Goal: Information Seeking & Learning: Learn about a topic

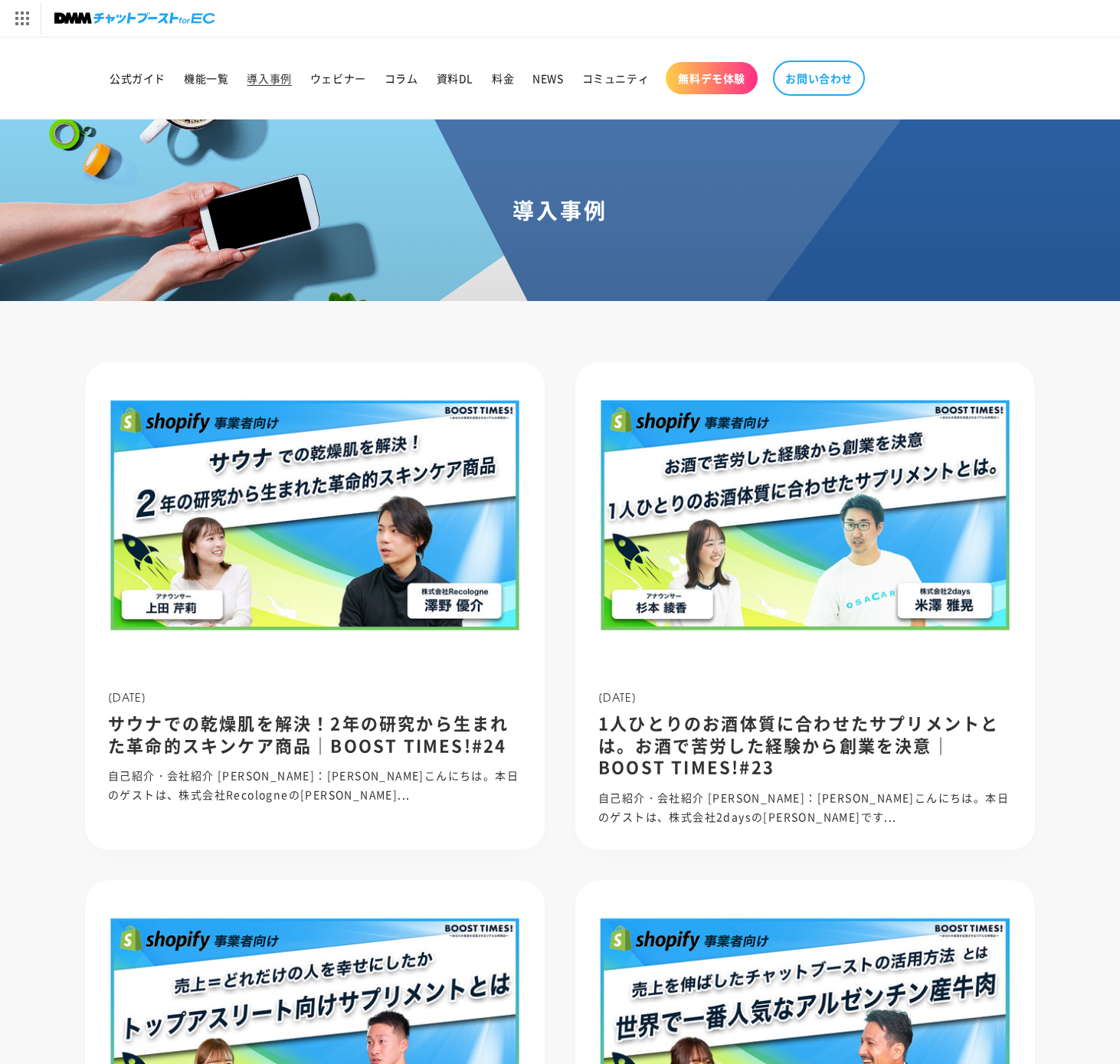
click at [402, 603] on img at bounding box center [314, 515] width 460 height 306
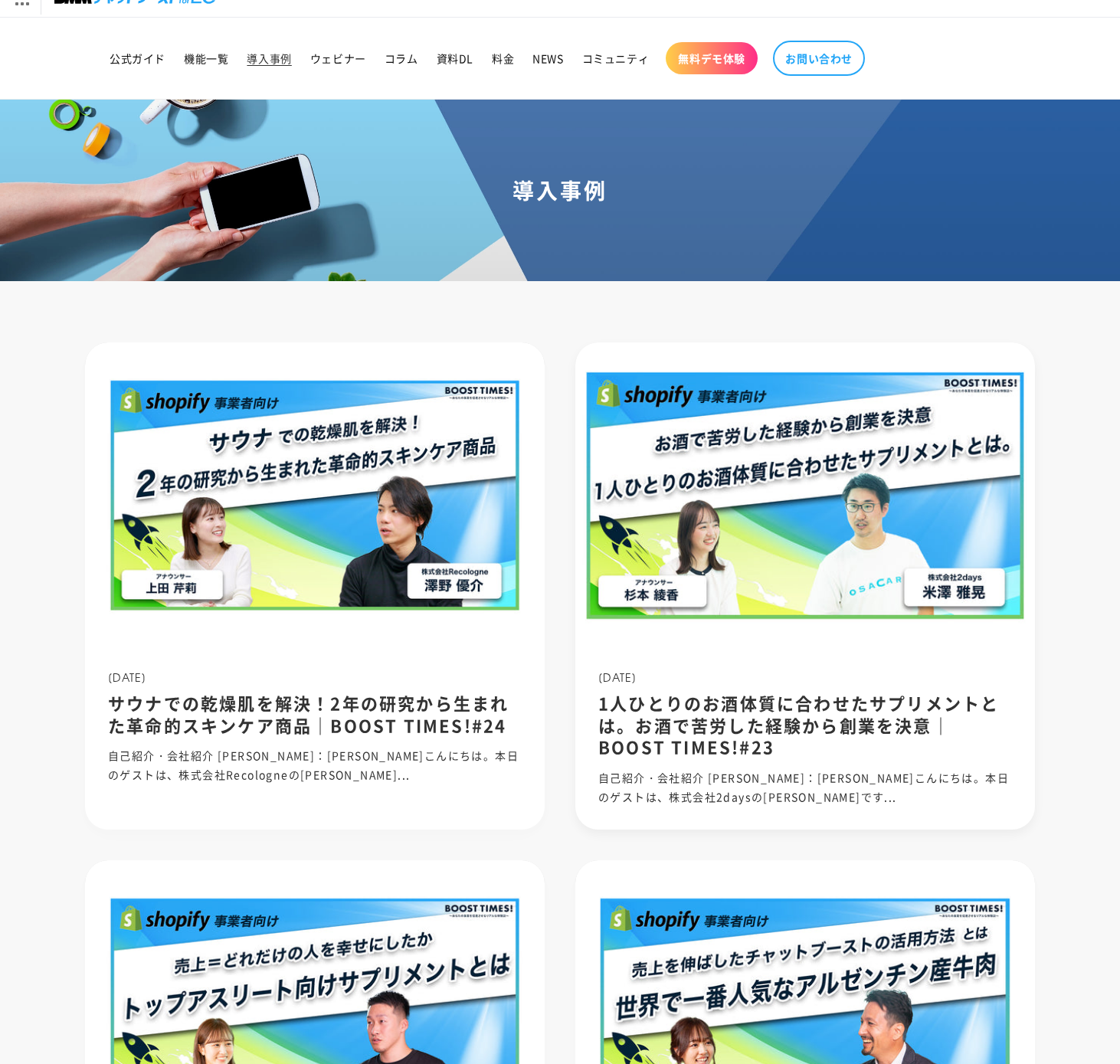
scroll to position [30, 0]
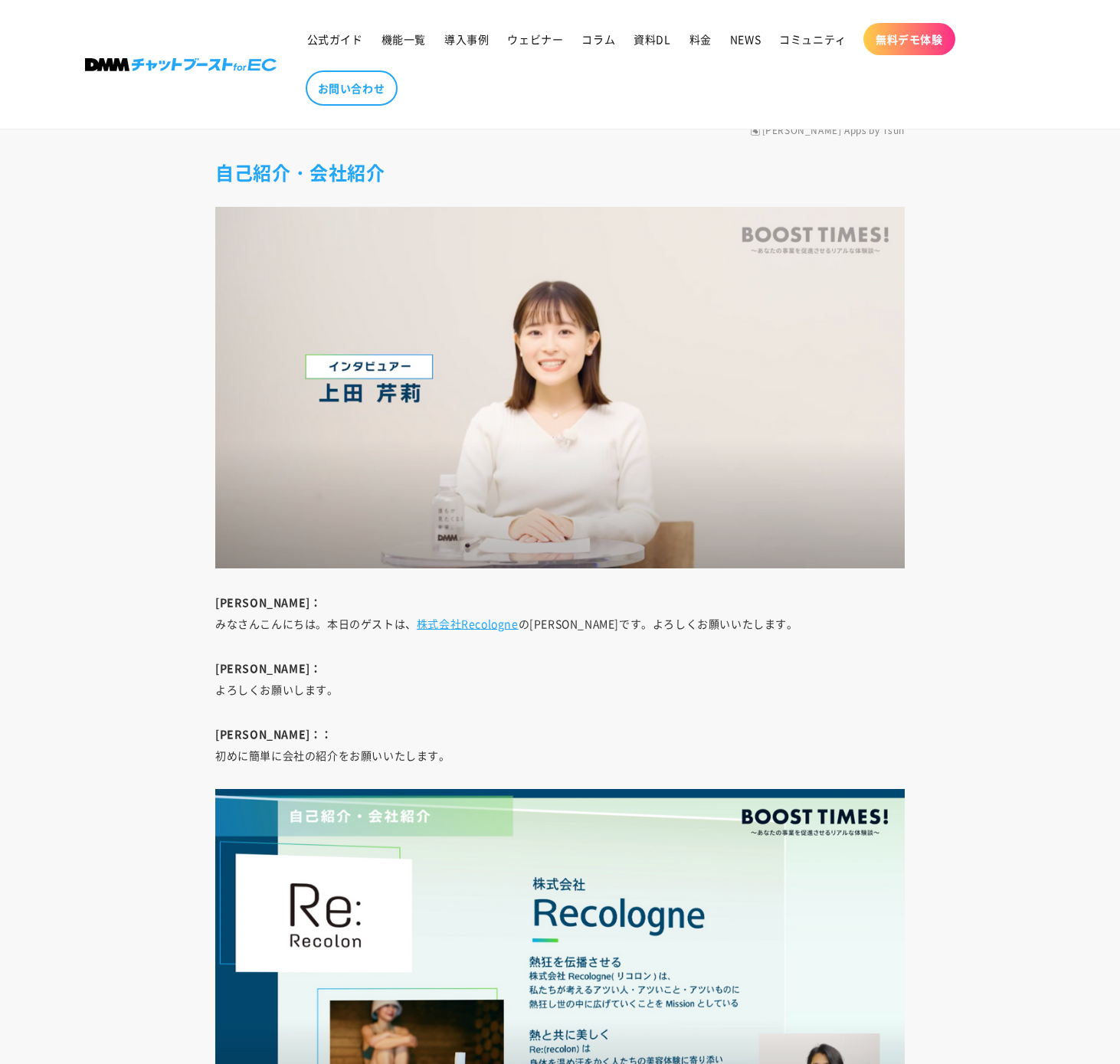
scroll to position [1777, 0]
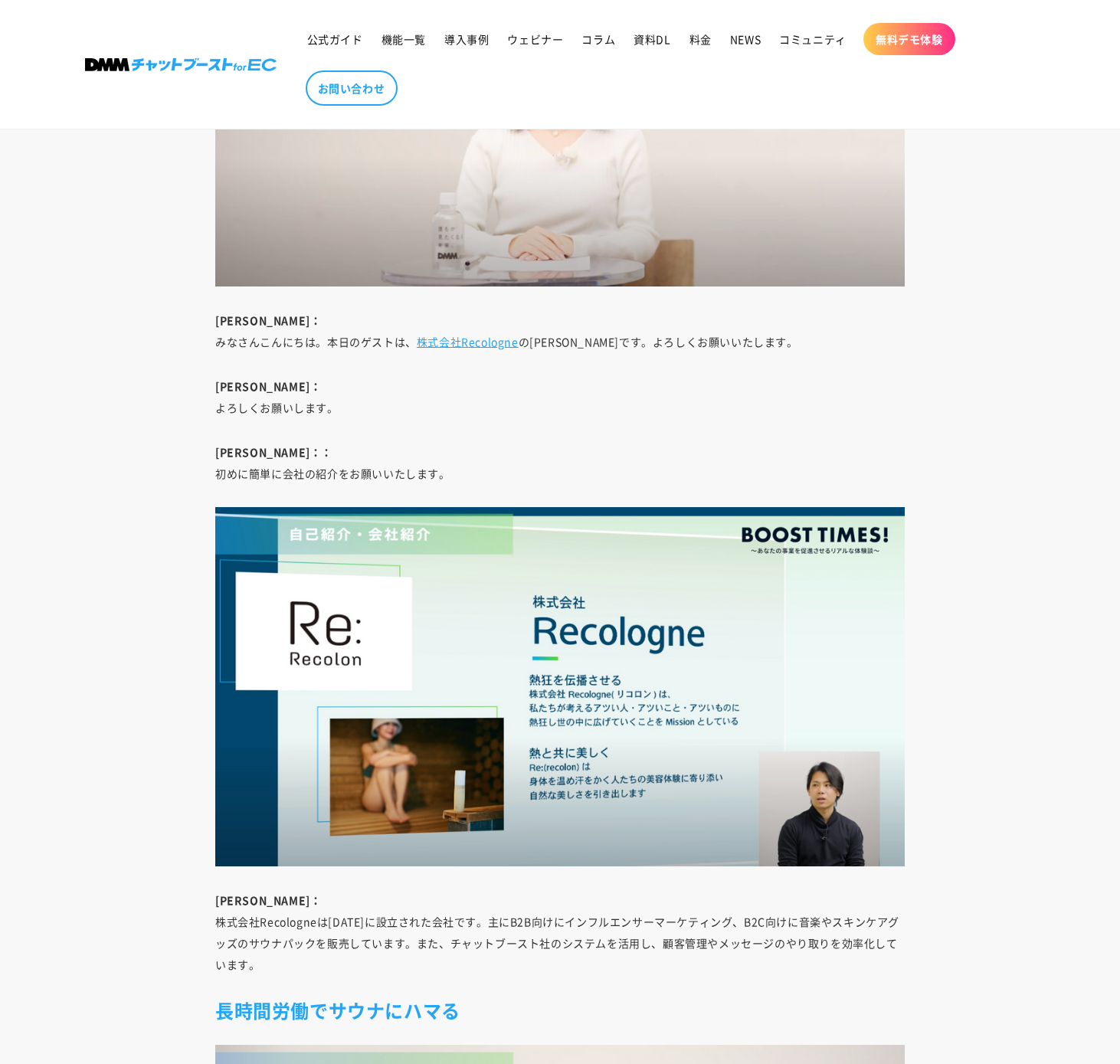
click at [531, 442] on p "上田：： 初めに簡単に会社の紹介をお願いいたします。" at bounding box center [559, 463] width 689 height 43
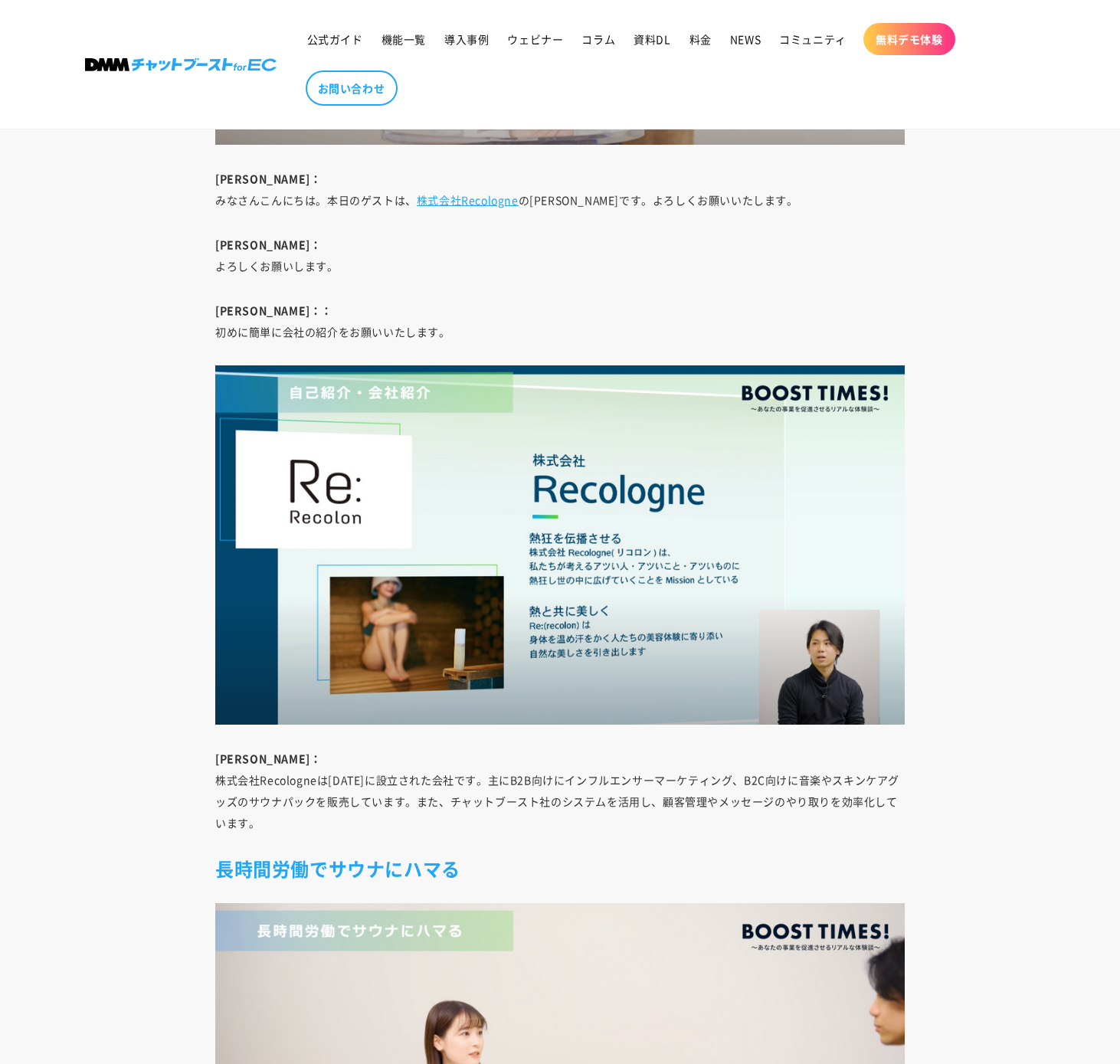
scroll to position [2493, 0]
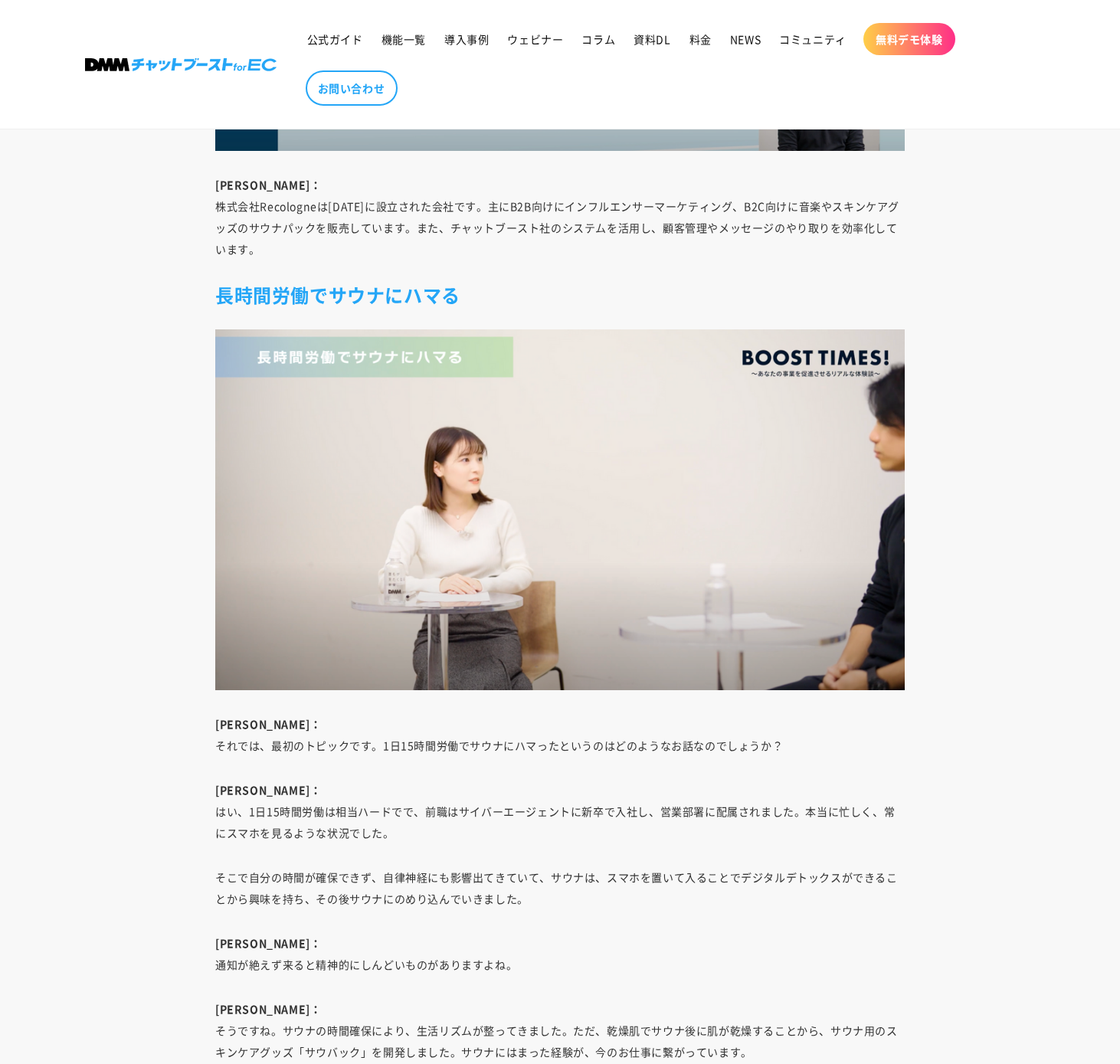
click at [474, 713] on p "上田： それでは、最初のトピックです。1日15時間労働でサウナにハマったというのはどのようなお話なのでしょうか？" at bounding box center [559, 734] width 689 height 43
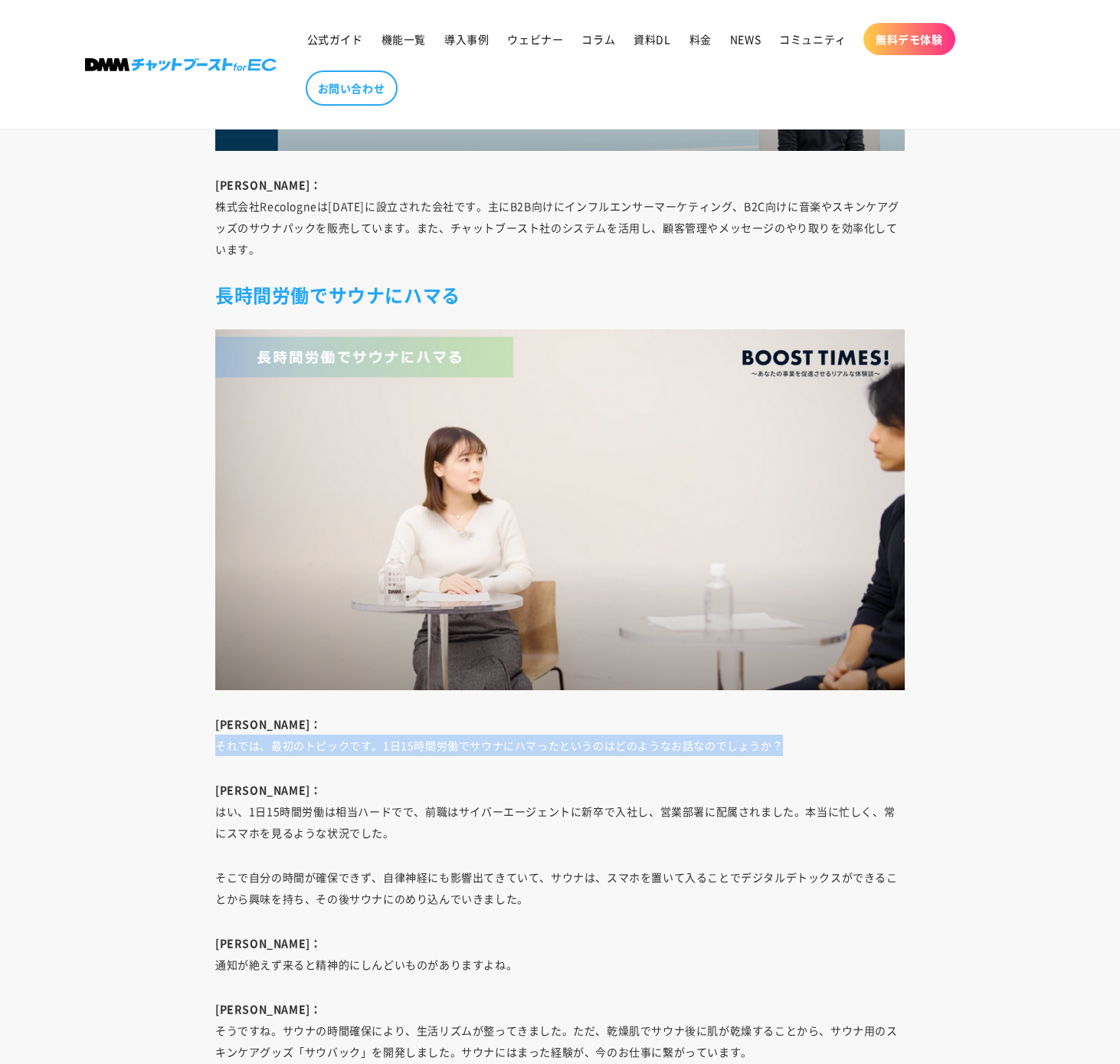
click at [474, 713] on p "上田： それでは、最初のトピックです。1日15時間労働でサウナにハマったというのはどのようなお話なのでしょうか？" at bounding box center [559, 734] width 689 height 43
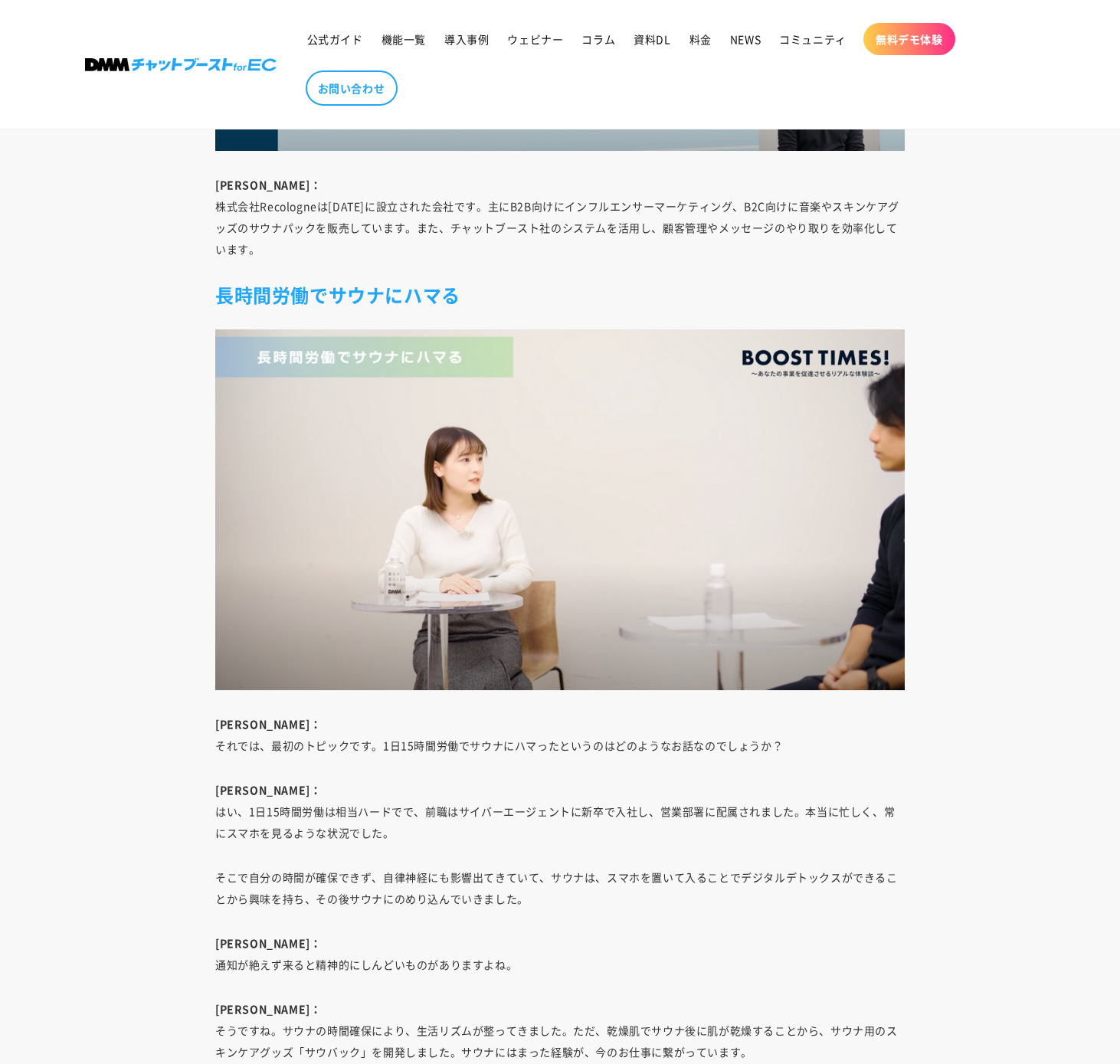
click at [471, 779] on p "澤野： はい、1日15時間労働は相当ハードでで、前職はサイバーエージェントに新卒で入社し、営業部署に配属されました。本当に忙しく、常にスマホを見るような状況で…" at bounding box center [559, 811] width 689 height 64
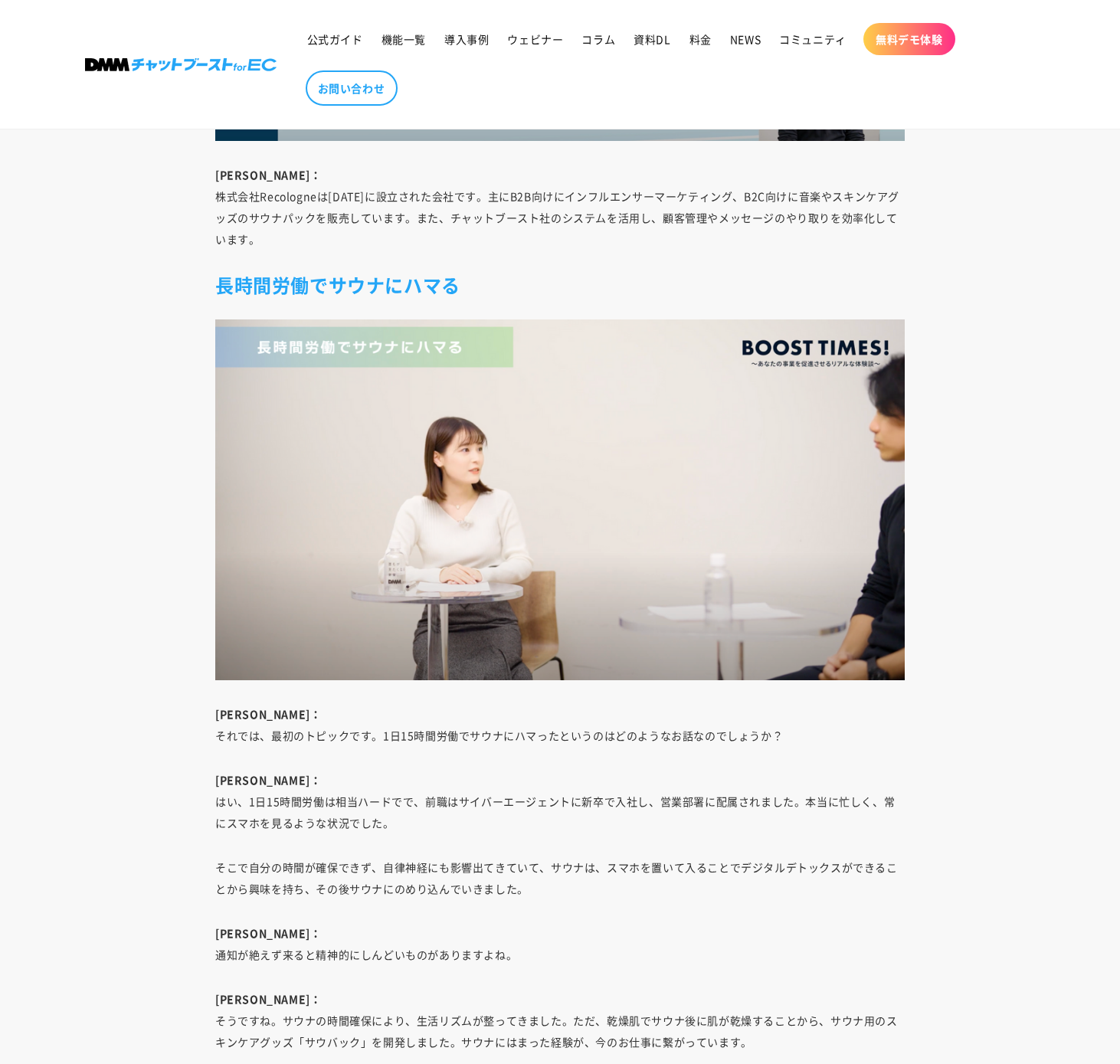
click at [471, 770] on p "澤野： はい、1日15時間労働は相当ハードでで、前職はサイバーエージェントに新卒で入社し、営業部署に配属されました。本当に忙しく、常にスマホを見るような状況で…" at bounding box center [559, 801] width 689 height 64
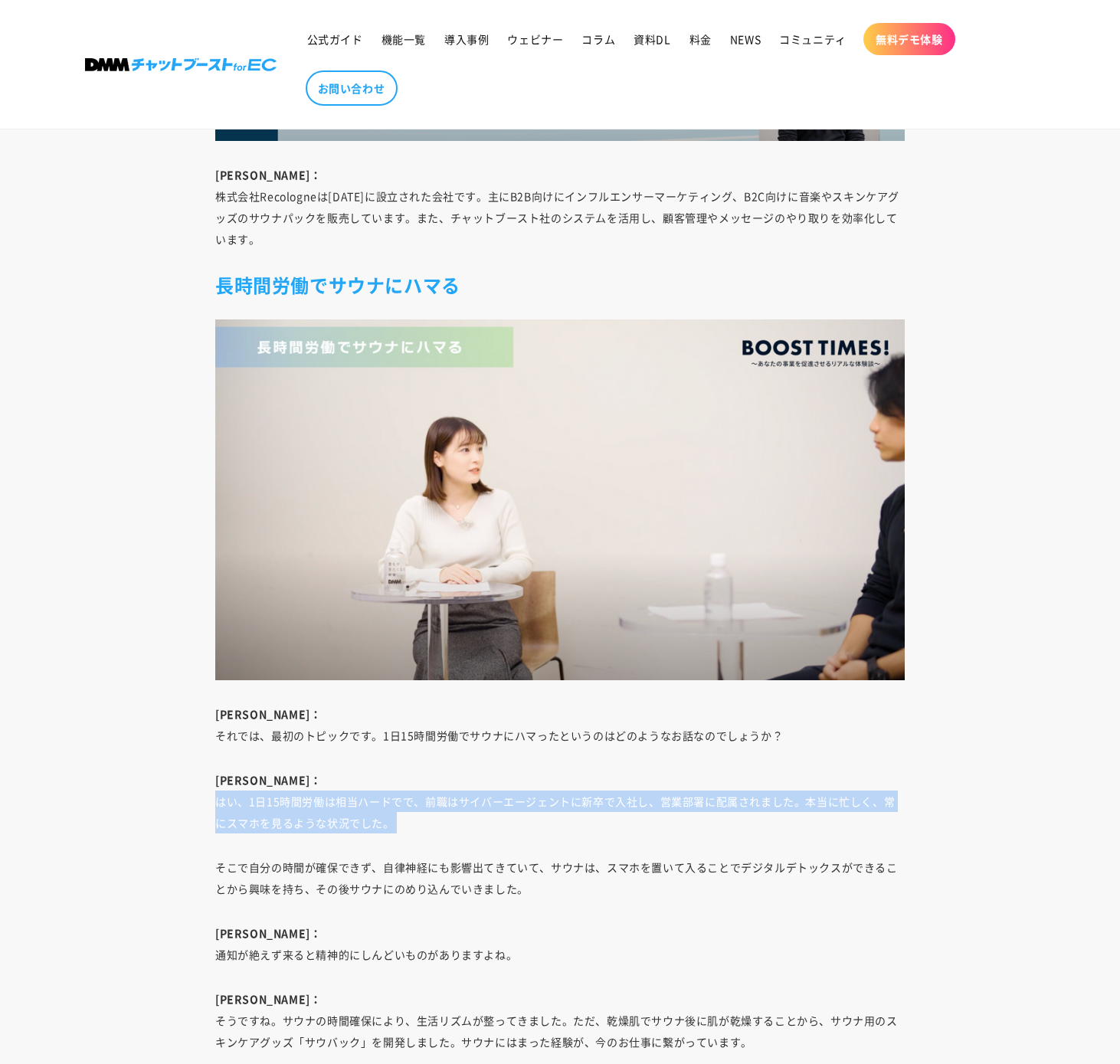
click at [471, 770] on p "澤野： はい、1日15時間労働は相当ハードでで、前職はサイバーエージェントに新卒で入社し、営業部署に配属されました。本当に忙しく、常にスマホを見るような状況で…" at bounding box center [559, 801] width 689 height 64
click at [471, 780] on p "澤野： はい、1日15時間労働は相当ハードでで、前職はサイバーエージェントに新卒で入社し、営業部署に配属されました。本当に忙しく、常にスマホを見るような状況で…" at bounding box center [559, 801] width 689 height 64
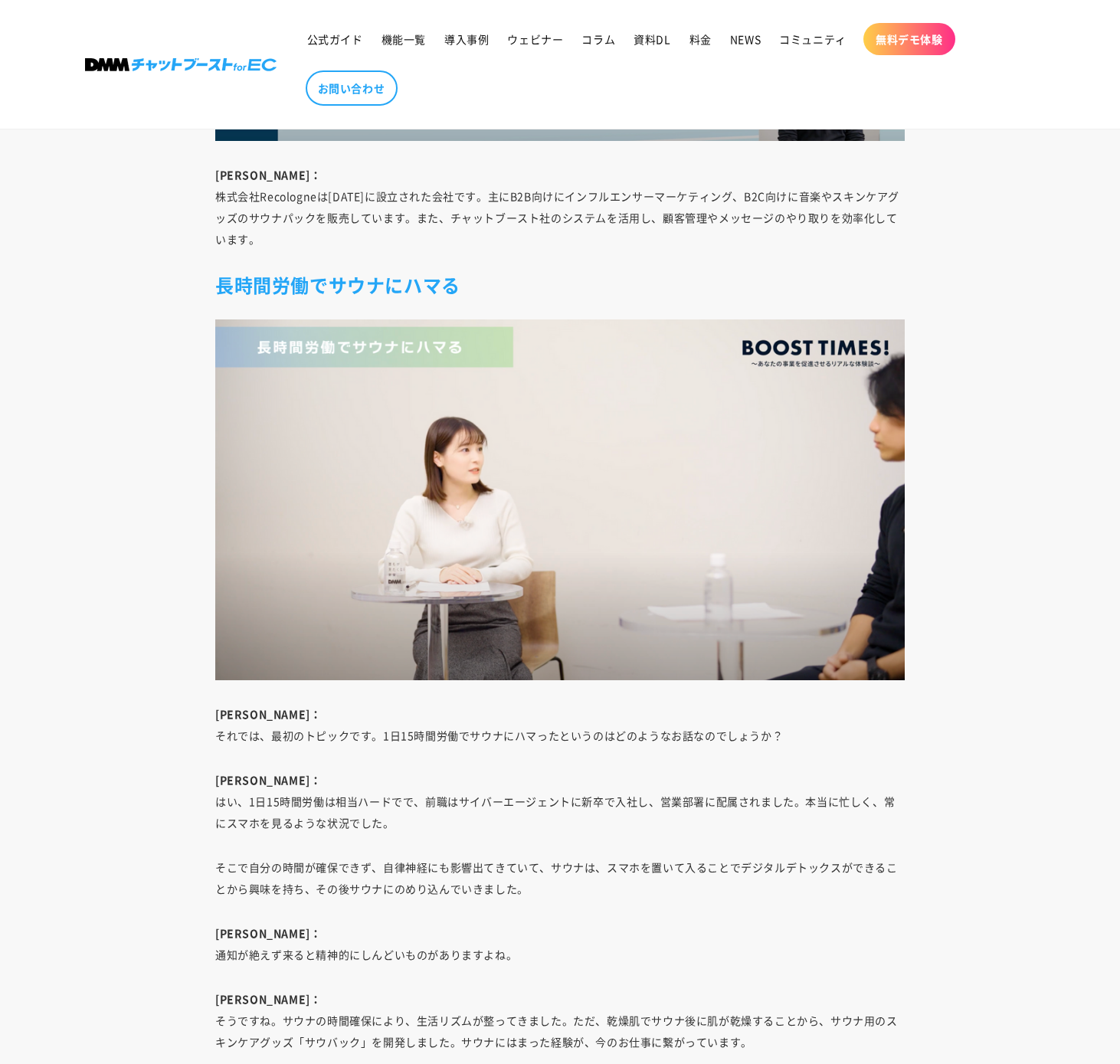
click at [473, 857] on p "そこで自分の時間が確保できず、自律神経にも影響出てきていて、サウナは、スマホを置いて入ることでデジタルデトックスができることから興味を持ち、その後サウナにのめ…" at bounding box center [559, 878] width 689 height 43
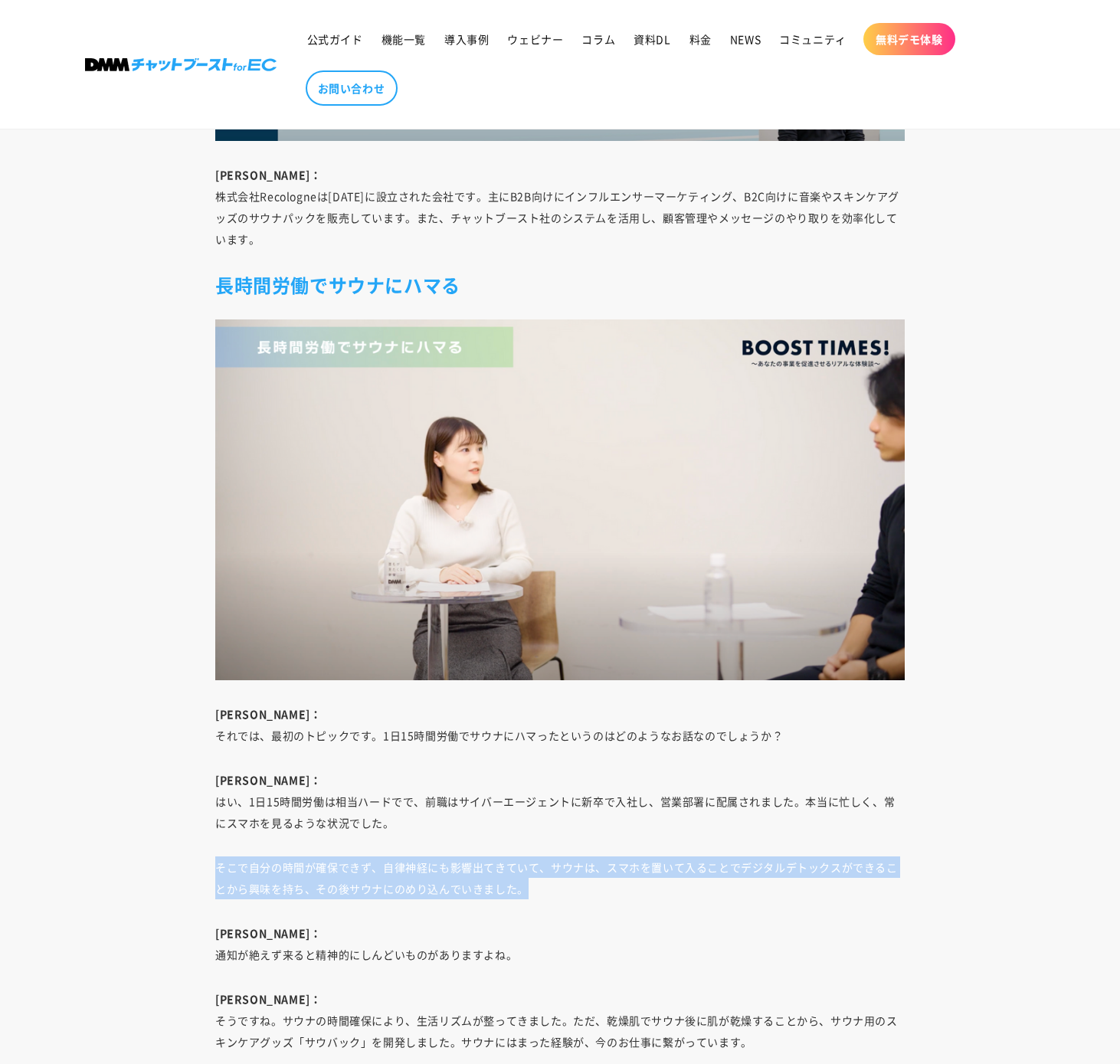
click at [473, 857] on p "そこで自分の時間が確保できず、自律神経にも影響出てきていて、サウナは、スマホを置いて入ることでデジタルデトックスができることから興味を持ち、その後サウナにのめ…" at bounding box center [559, 878] width 689 height 43
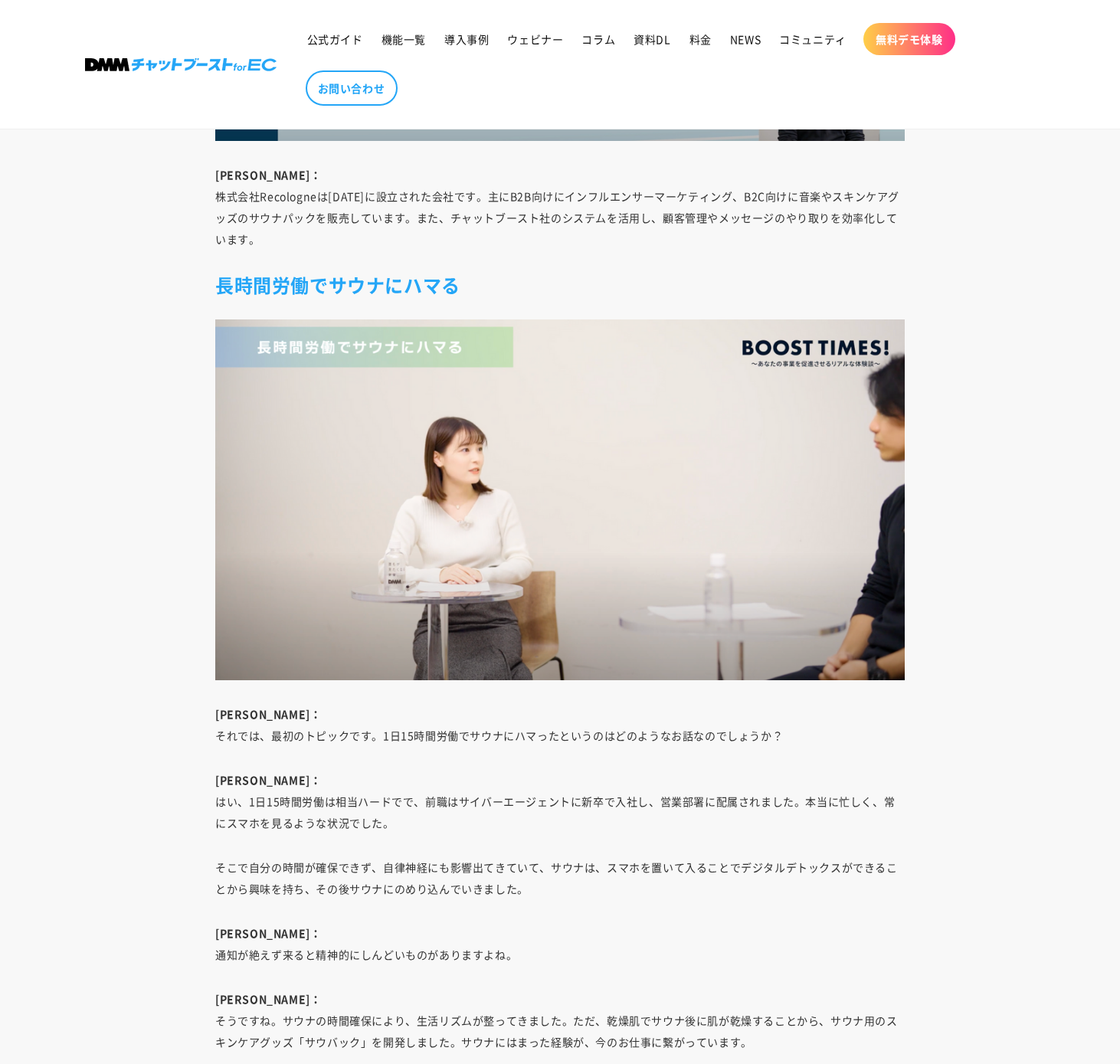
click at [499, 857] on p "そこで自分の時間が確保できず、自律神経にも影響出てきていて、サウナは、スマホを置いて入ることでデジタルデトックスができることから興味を持ち、その後サウナにのめ…" at bounding box center [559, 878] width 689 height 43
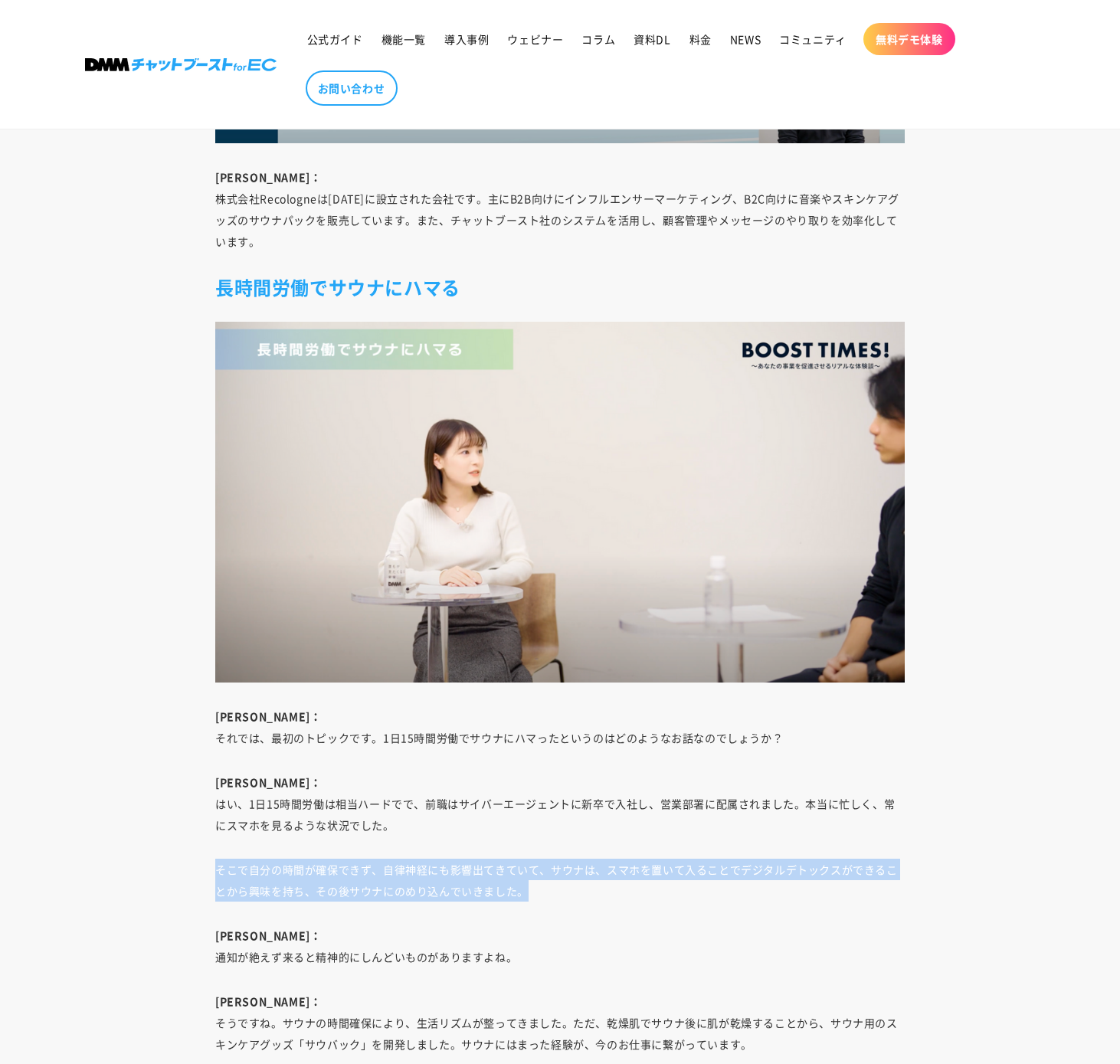
click at [499, 859] on p "そこで自分の時間が確保できず、自律神経にも影響出てきていて、サウナは、スマホを置いて入ることでデジタルデトックスができることから興味を持ち、その後サウナにのめ…" at bounding box center [559, 880] width 689 height 43
click at [633, 859] on p "そこで自分の時間が確保できず、自律神経にも影響出てきていて、サウナは、スマホを置いて入ることでデジタルデトックスができることから興味を持ち、その後サウナにのめ…" at bounding box center [559, 880] width 689 height 43
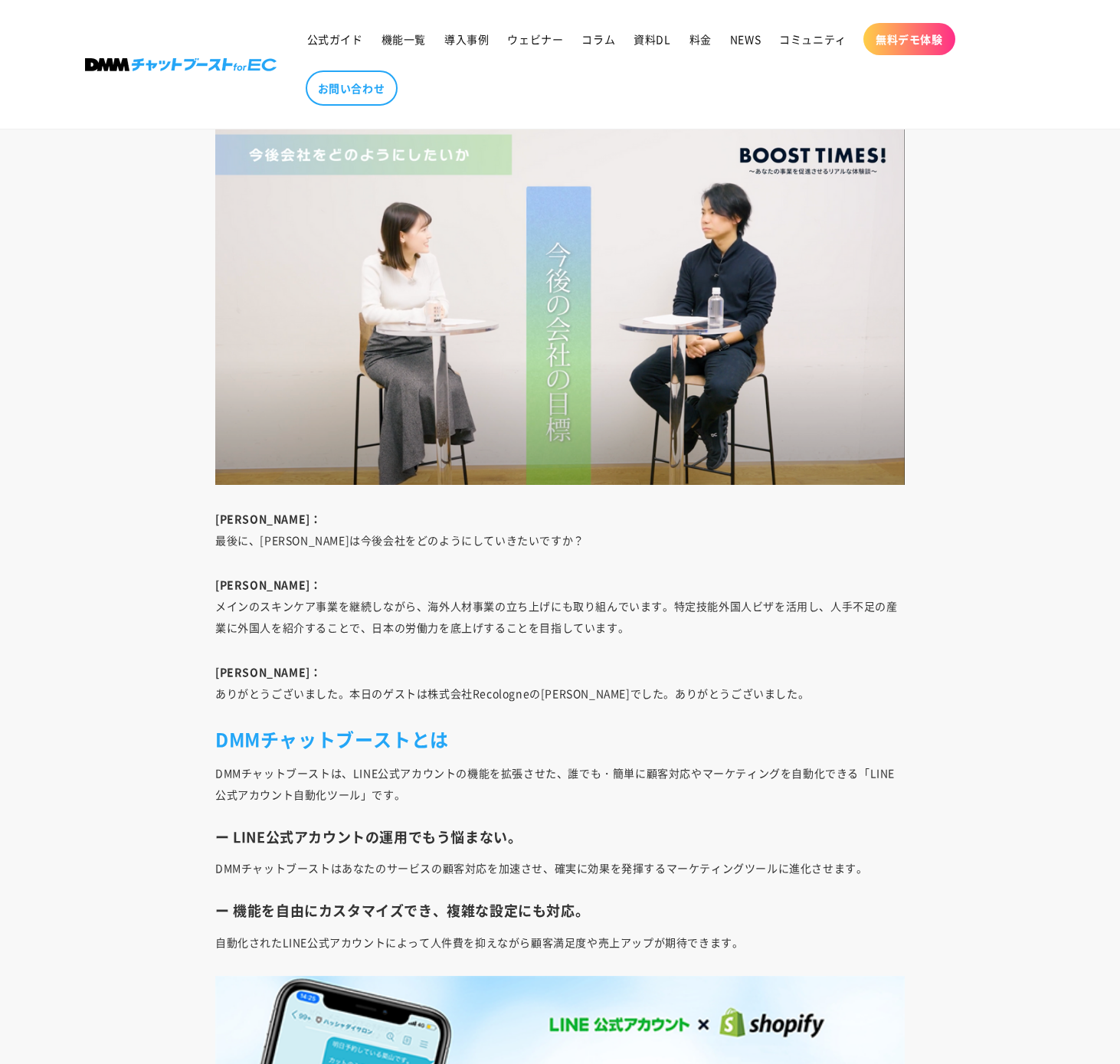
scroll to position [4599, 0]
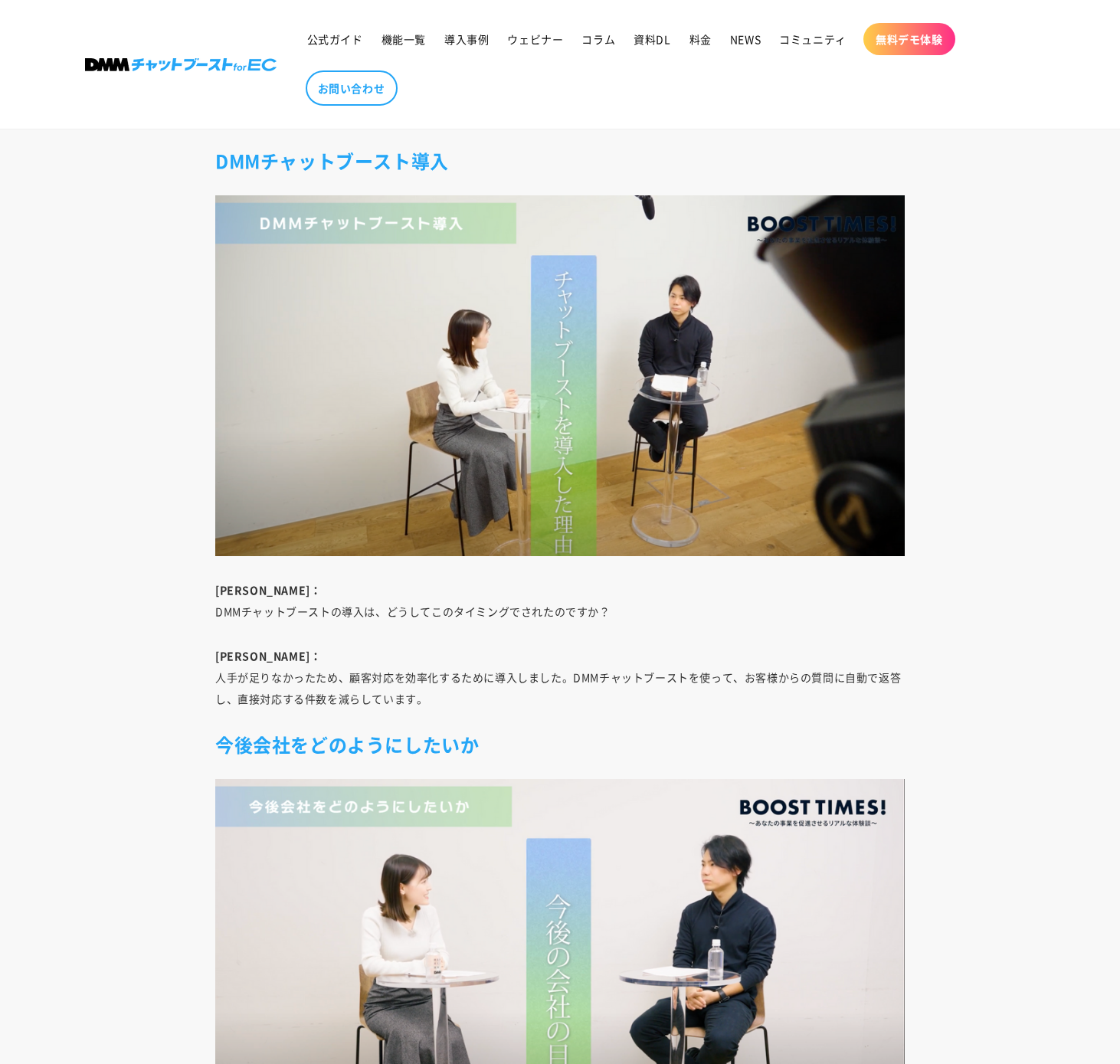
click at [545, 655] on p "澤野： 人手が足りなかったため、顧客対応を効率化するために導入しました。DMMチャットブーストを使って、お客様からの質問に自動で返答し、直接対応する件数を減ら…" at bounding box center [559, 677] width 689 height 64
click at [545, 658] on p "澤野： 人手が足りなかったため、顧客対応を効率化するために導入しました。DMMチャットブーストを使って、お客様からの質問に自動で返答し、直接対応する件数を減ら…" at bounding box center [559, 677] width 689 height 64
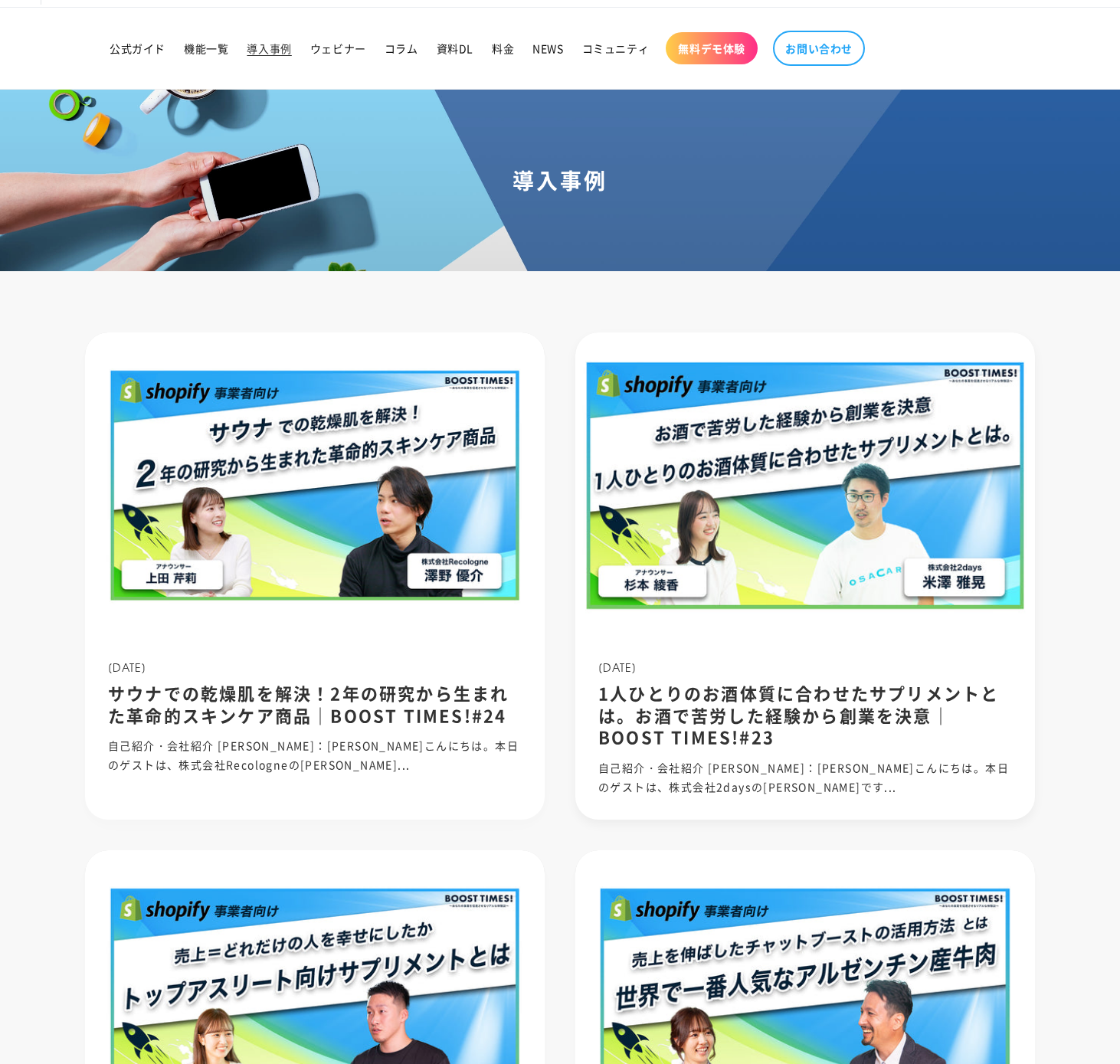
scroll to position [39, 0]
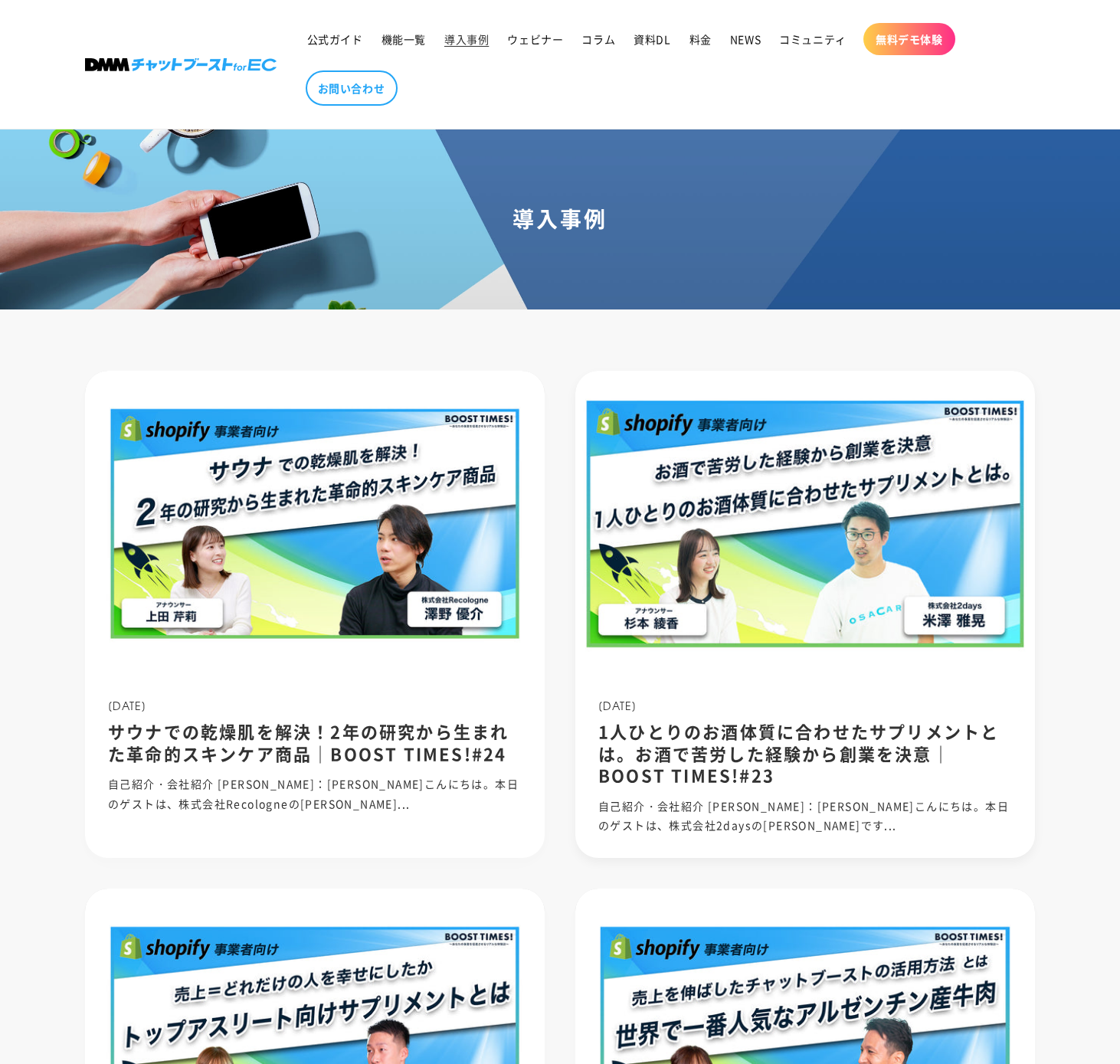
click at [713, 634] on img at bounding box center [805, 523] width 492 height 328
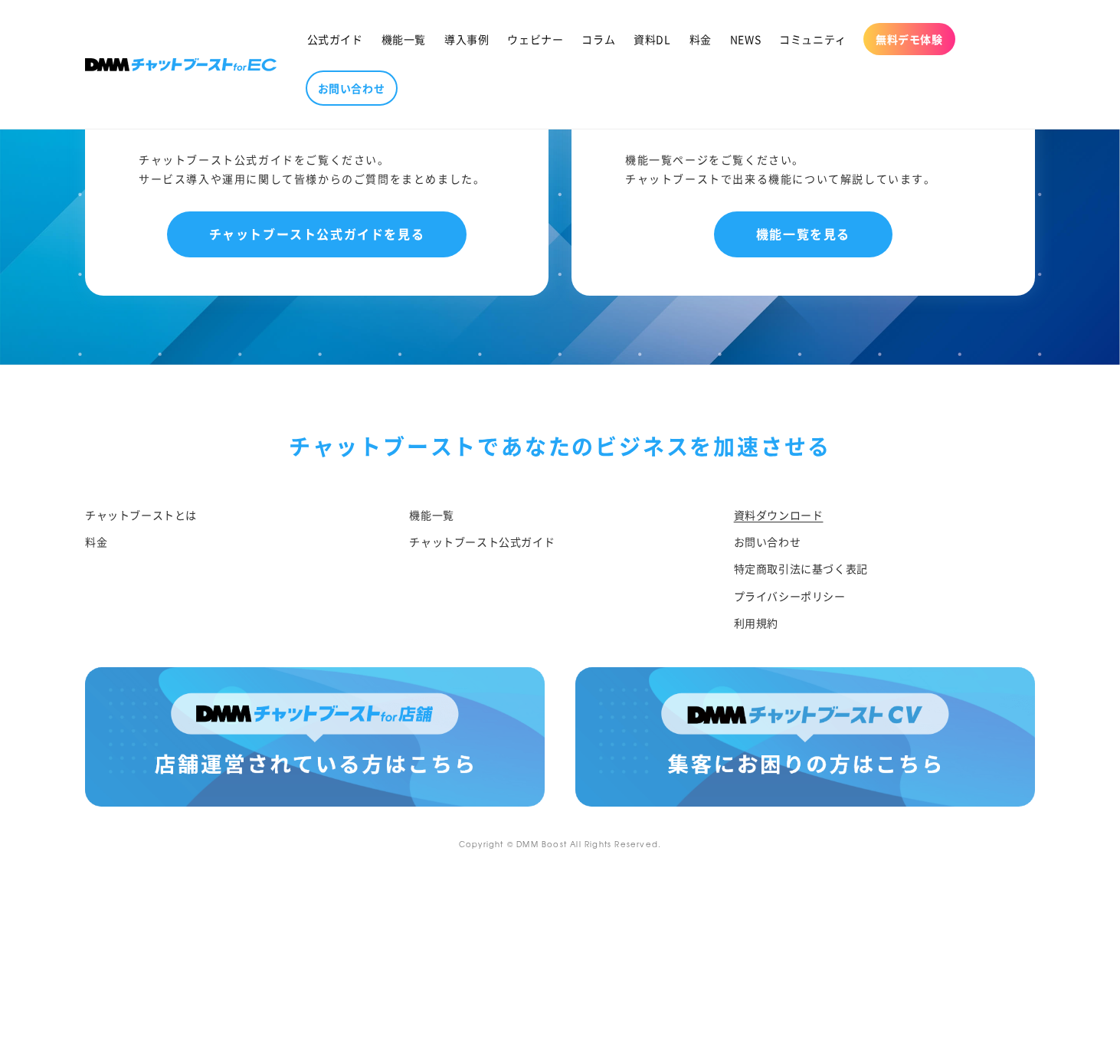
scroll to position [2220, 0]
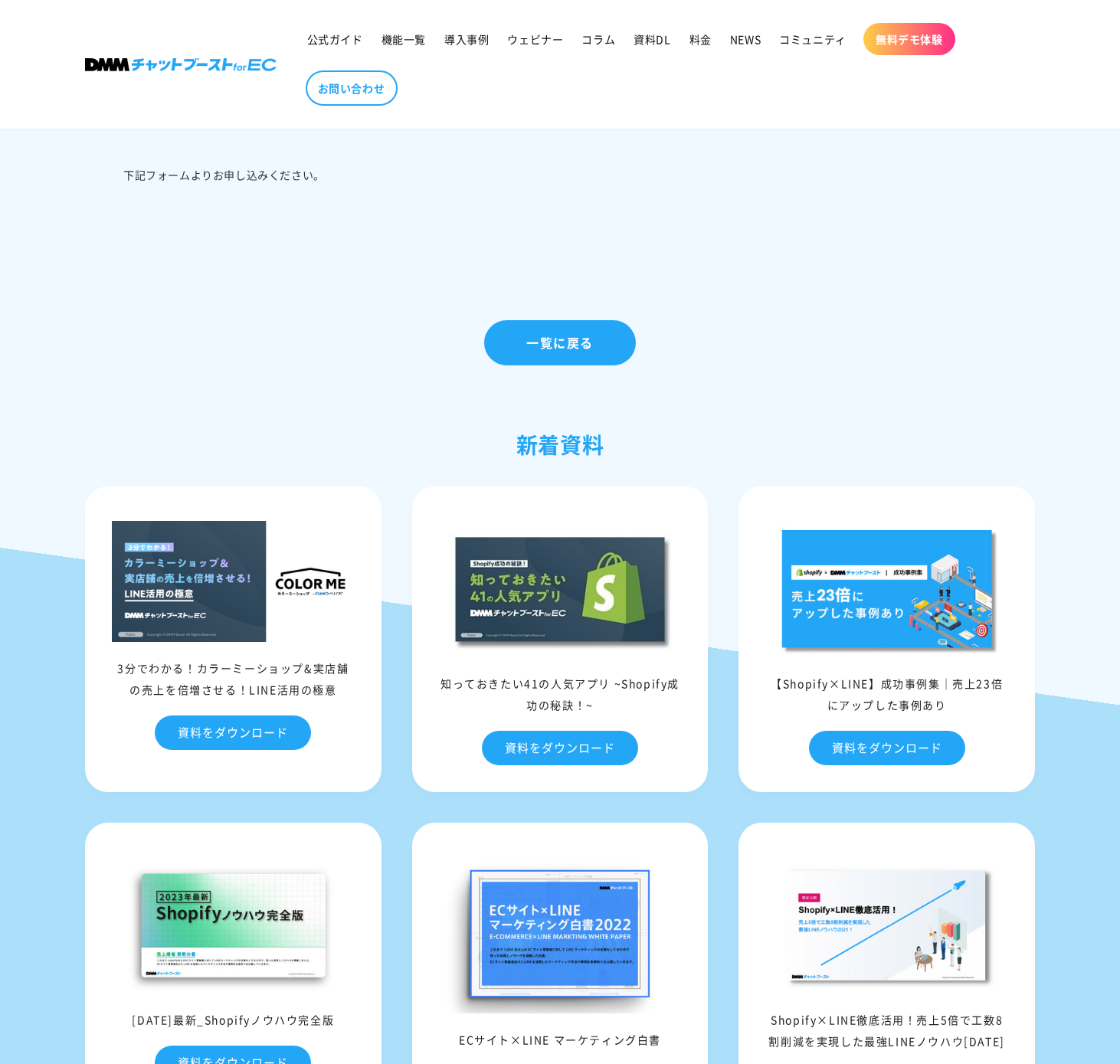
scroll to position [887, 0]
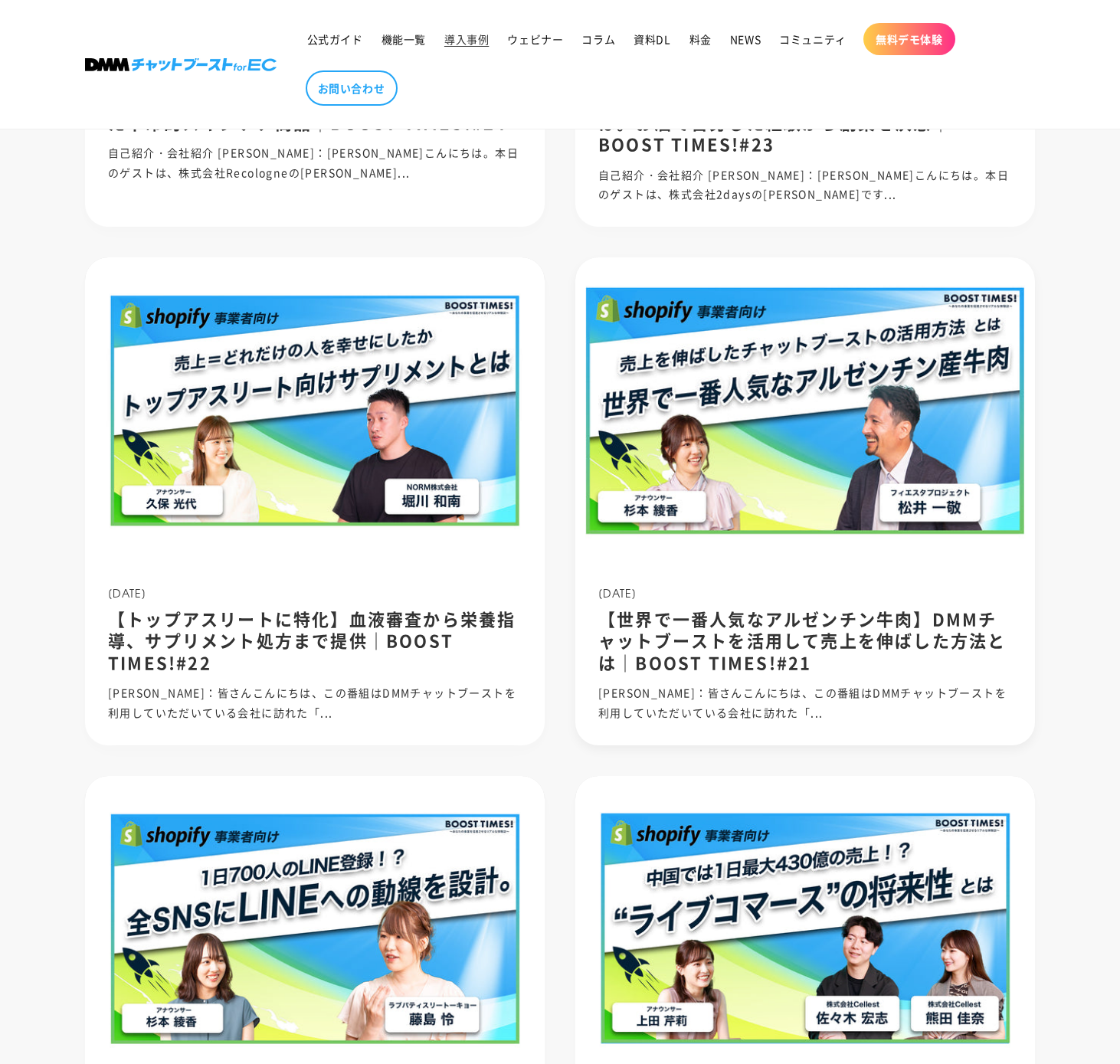
click at [699, 528] on img at bounding box center [805, 410] width 492 height 328
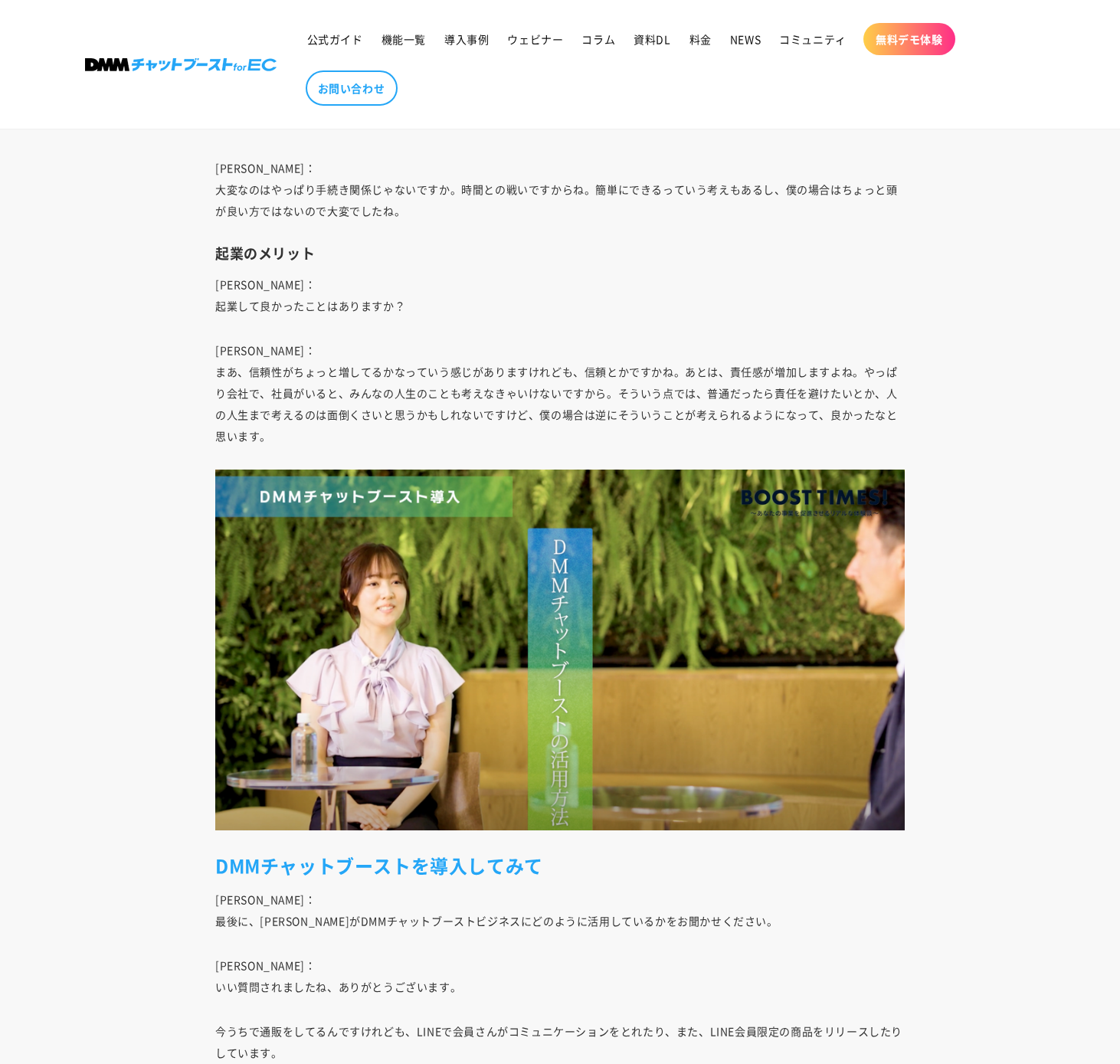
scroll to position [5860, 0]
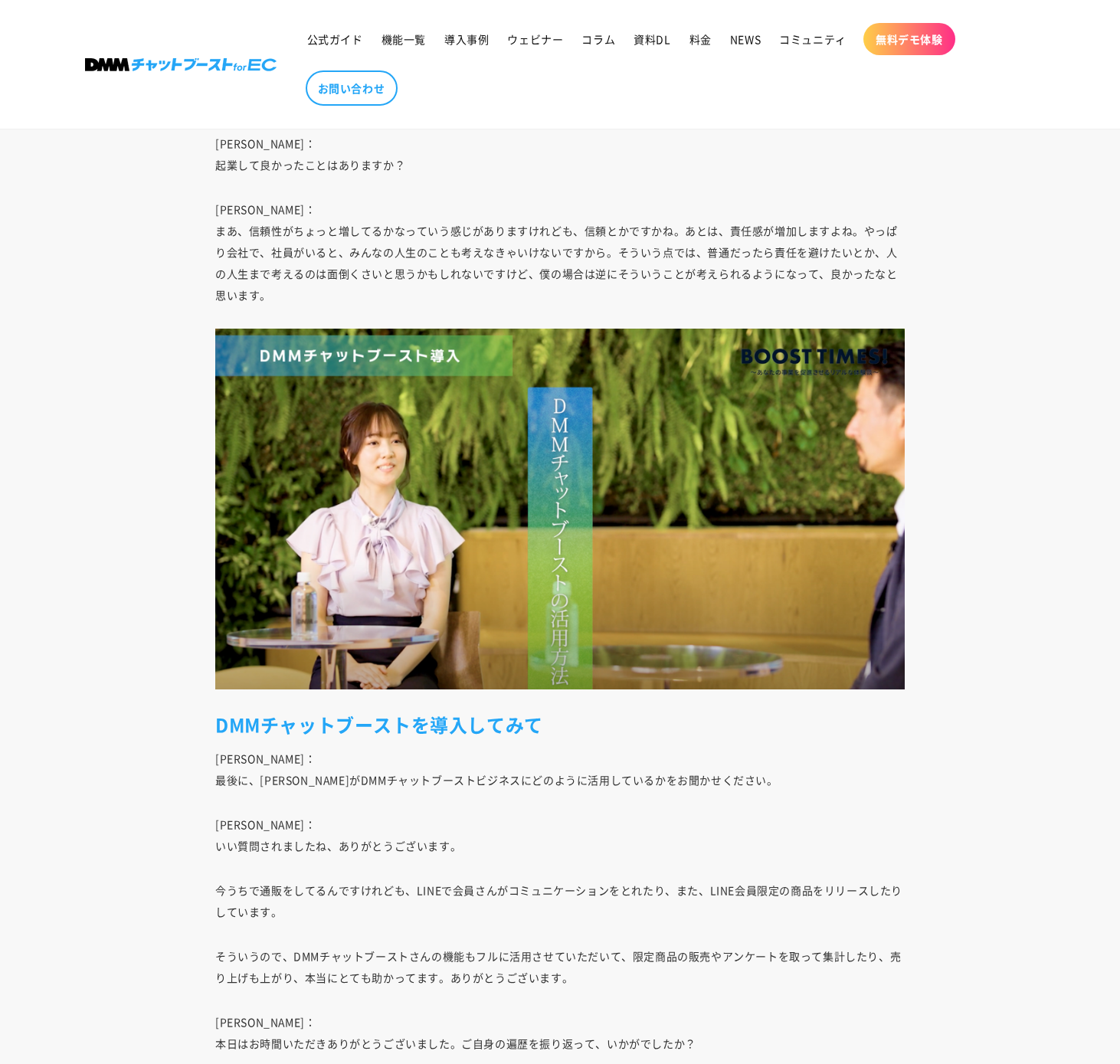
click at [606, 887] on p "今うちで通販をしてるんですけれども、LINEで会員さんがコミュニケーションをとれたり、また、LINE会員限定の商品をリリースしたりしています。" at bounding box center [559, 901] width 689 height 43
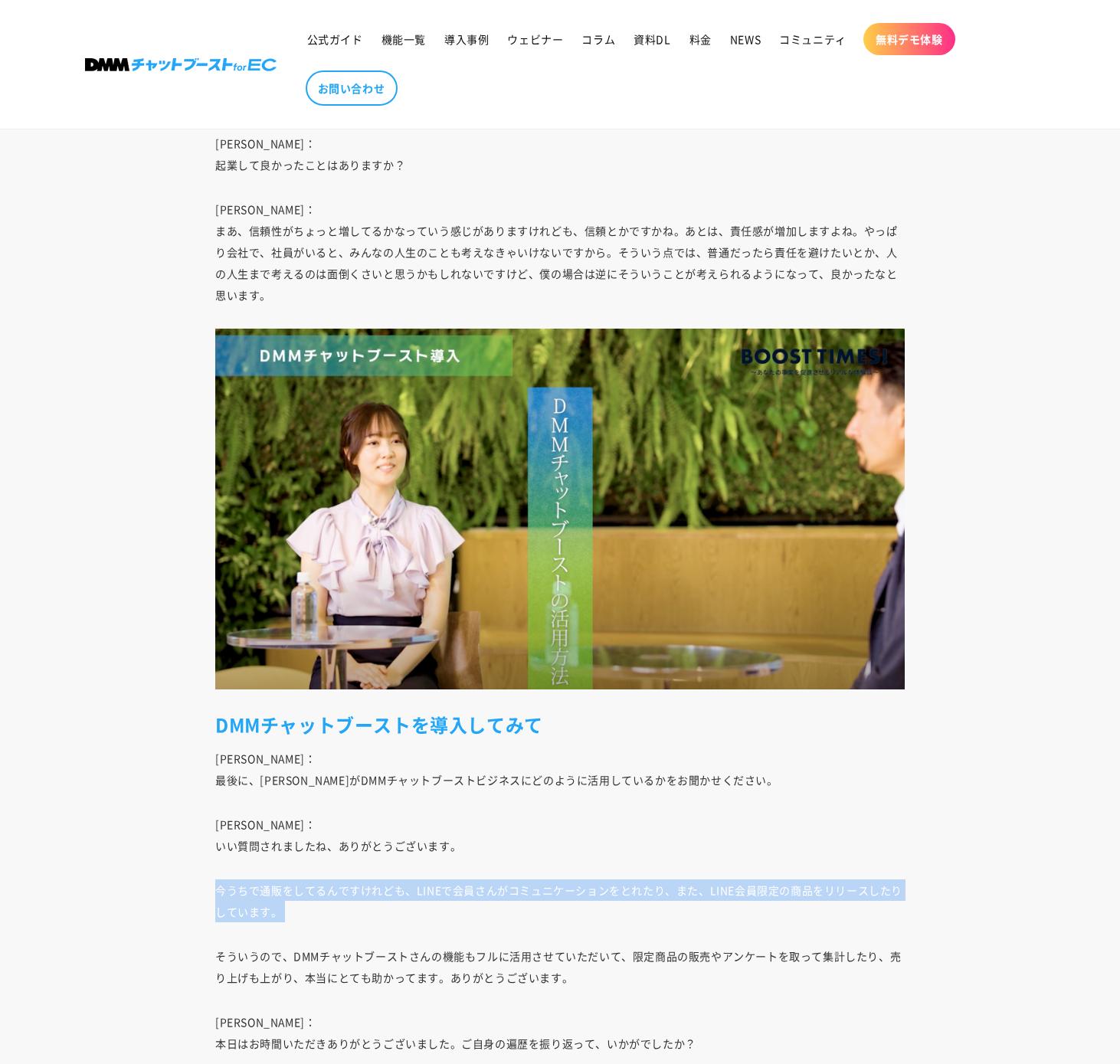
click at [606, 887] on p "今うちで通販をしてるんですけれども、LINEで会員さんがコミュニケーションをとれたり、また、LINE会員限定の商品をリリースしたりしています。" at bounding box center [559, 901] width 689 height 43
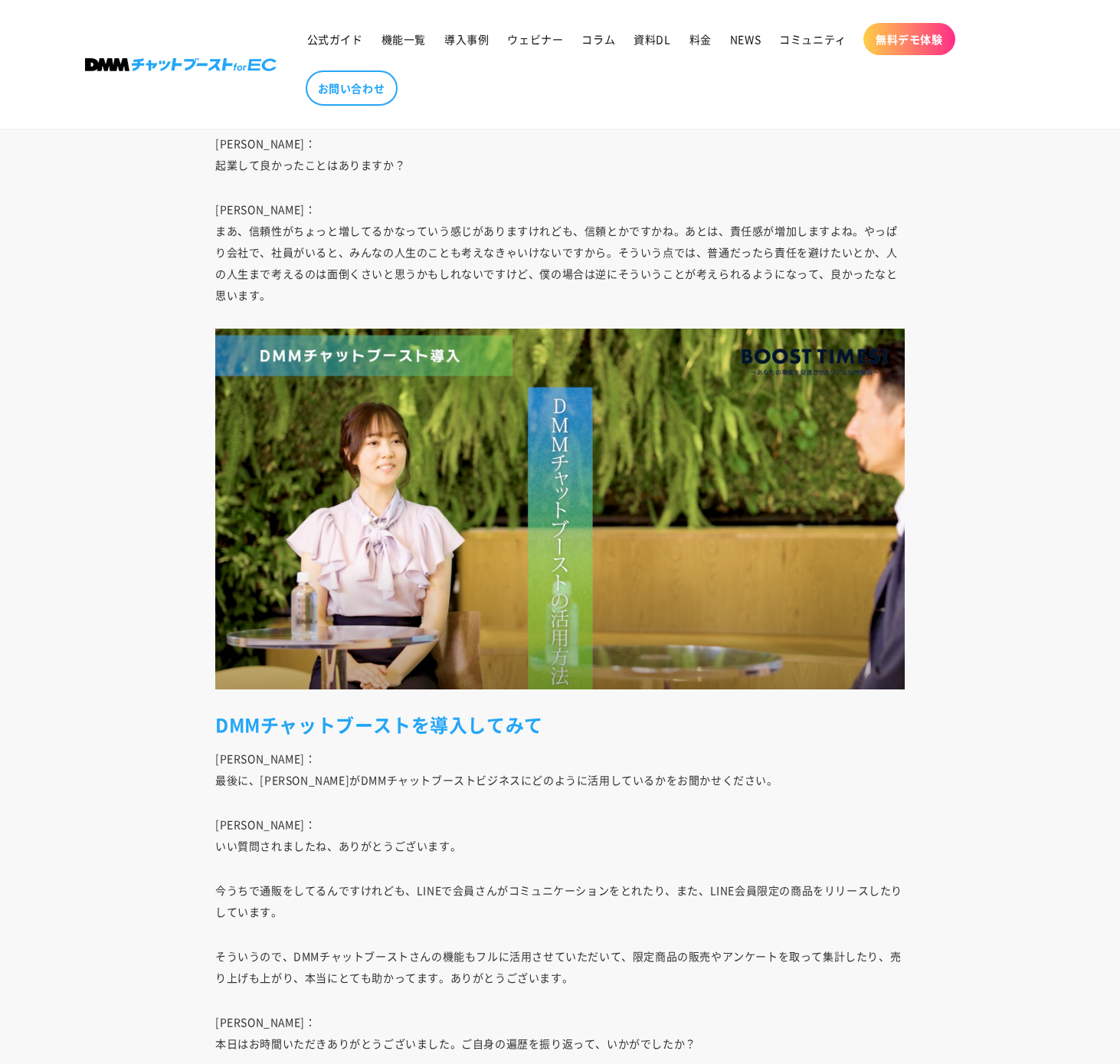
click at [576, 986] on p "そういうので、DMMチャットブーストさんの機能もフルに活用させていただいて、限定商品の販売やアンケートを取って集計したり、売り上げも上がり、本当にとても助かっ…" at bounding box center [559, 967] width 689 height 43
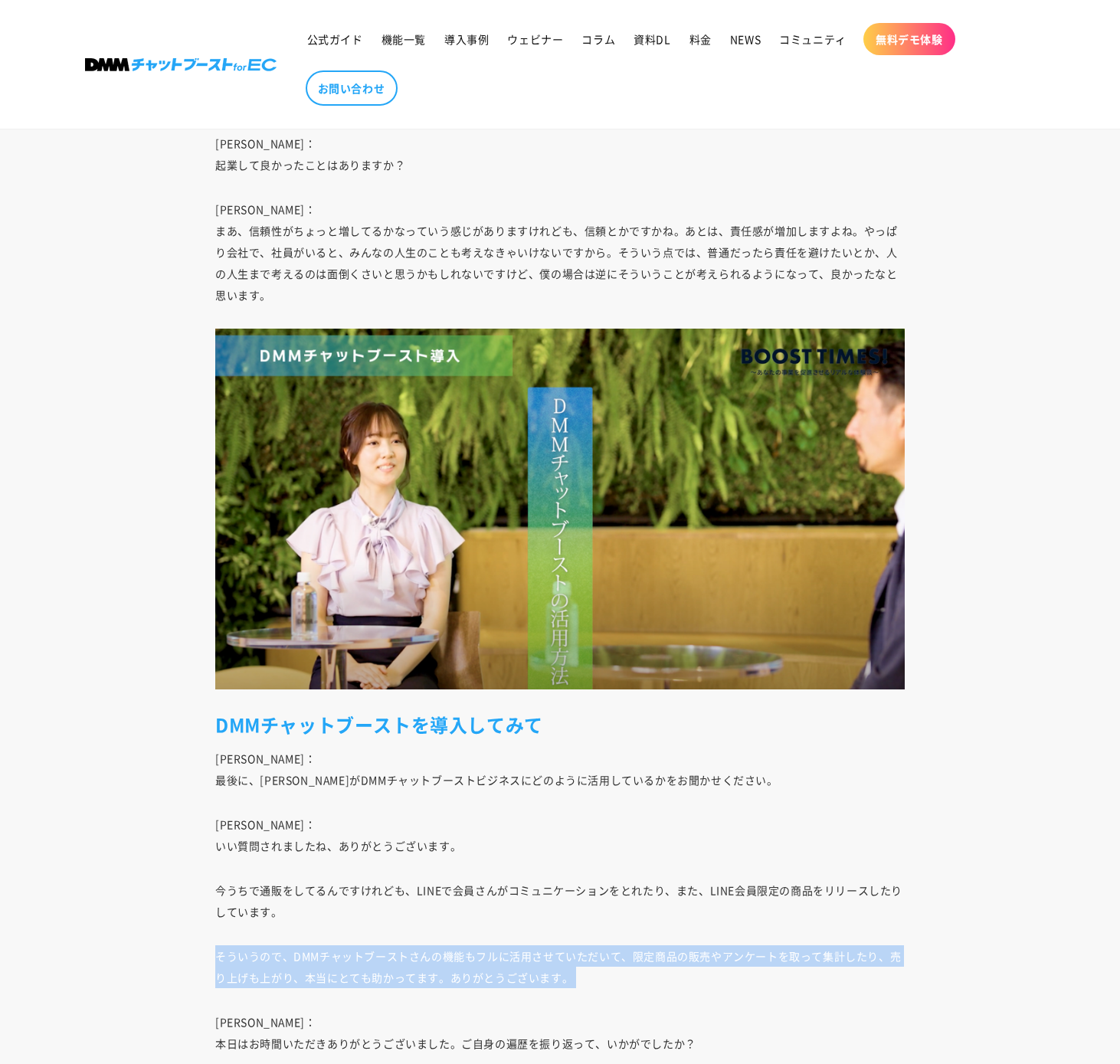
click at [576, 986] on p "そういうので、DMMチャットブーストさんの機能もフルに活用させていただいて、限定商品の販売やアンケートを取って集計したり、売り上げも上がり、本当にとても助かっ…" at bounding box center [559, 967] width 689 height 43
click at [576, 958] on p "そういうので、DMMチャットブーストさんの機能もフルに活用させていただいて、限定商品の販売やアンケートを取って集計したり、売り上げも上がり、本当にとても助かっ…" at bounding box center [559, 967] width 689 height 43
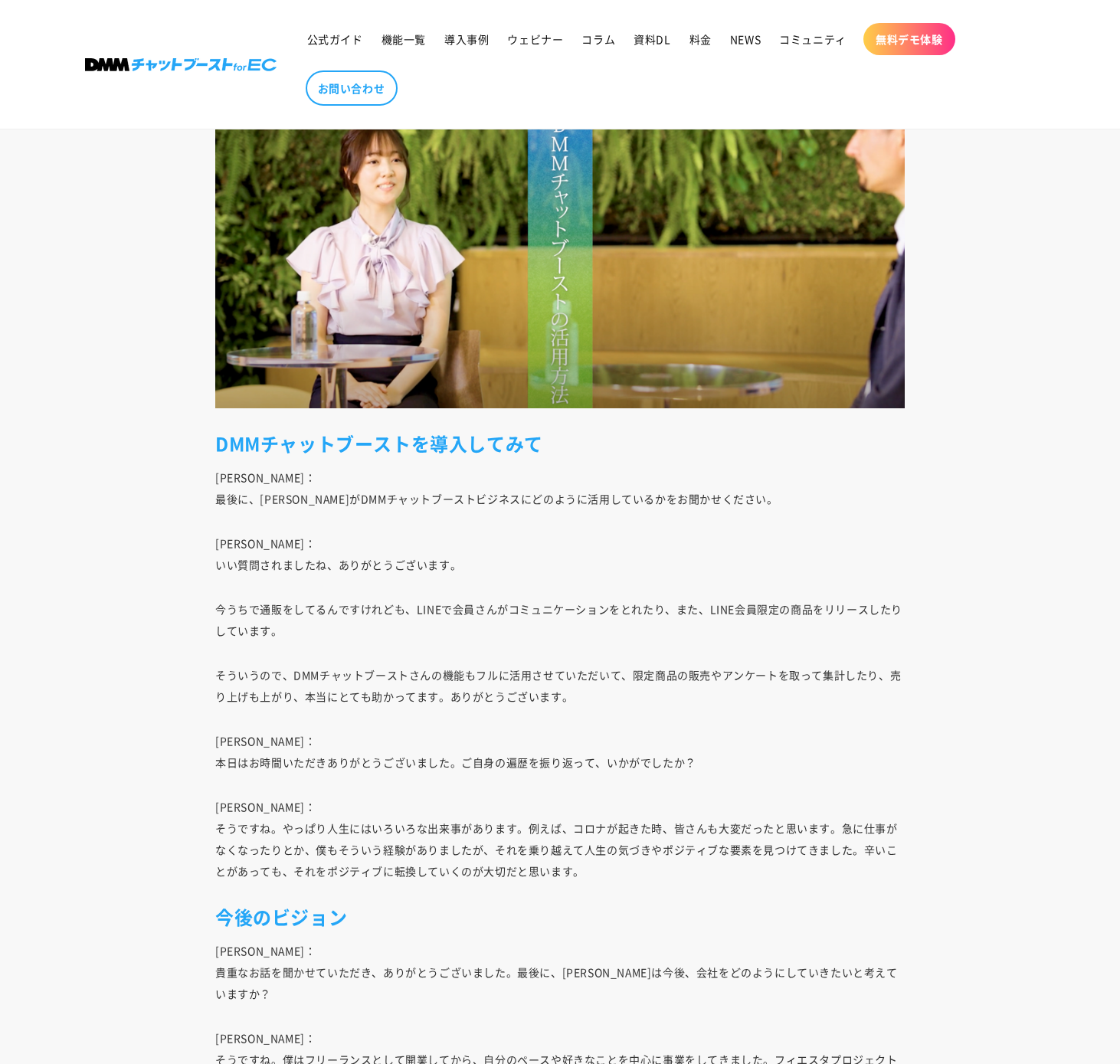
scroll to position [6295, 0]
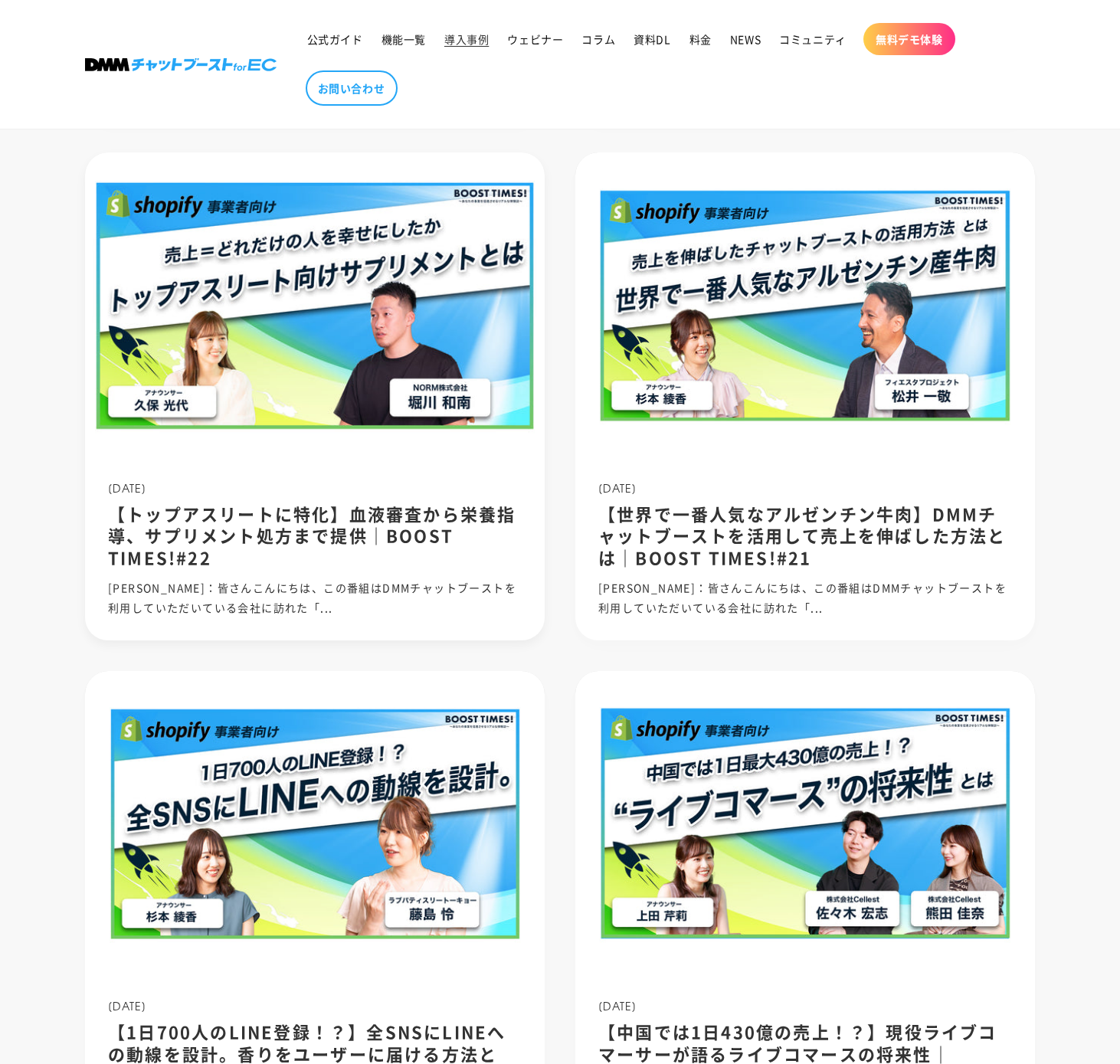
scroll to position [1199, 0]
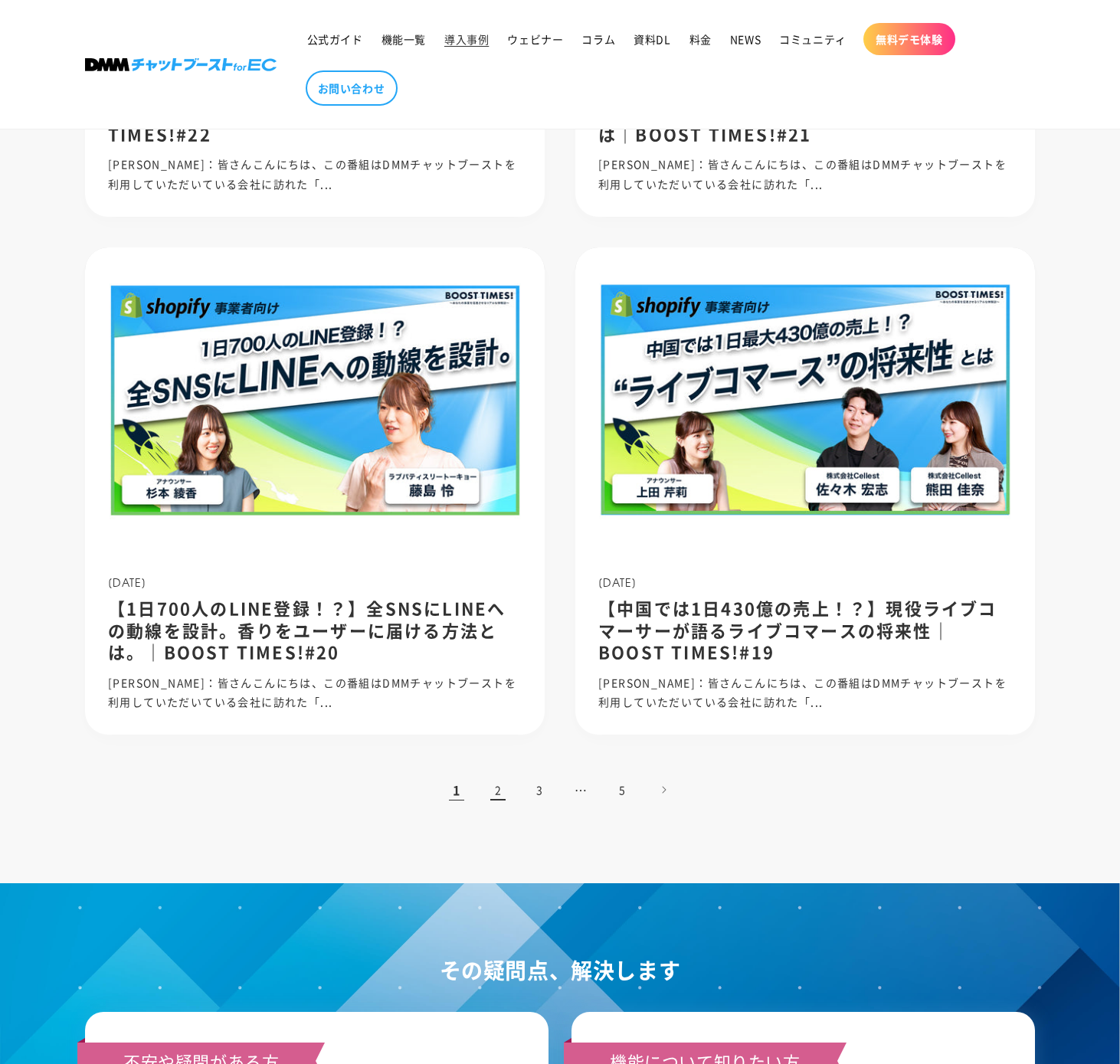
click at [507, 799] on link "2" at bounding box center [498, 790] width 34 height 34
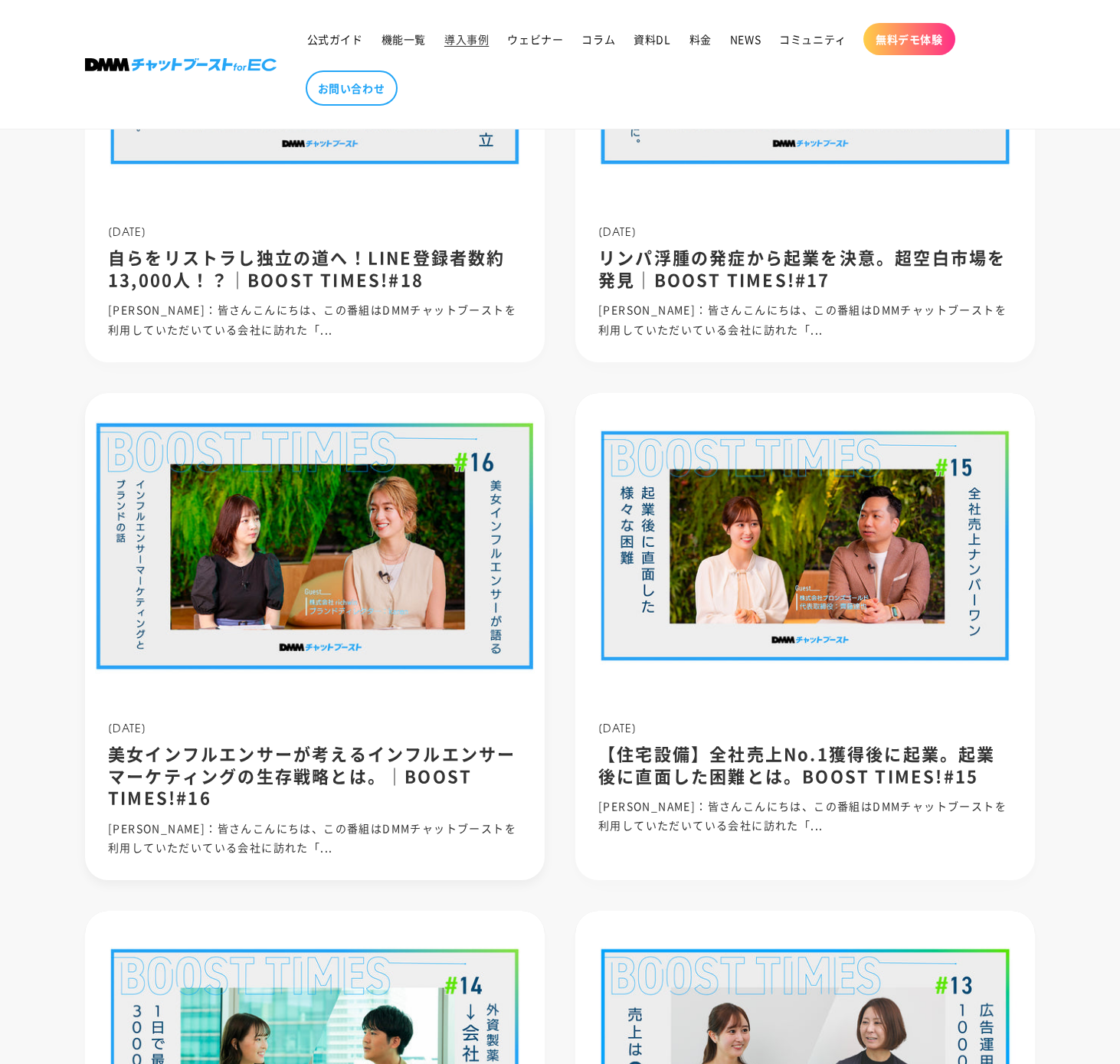
scroll to position [969, 0]
